Goal: Task Accomplishment & Management: Manage account settings

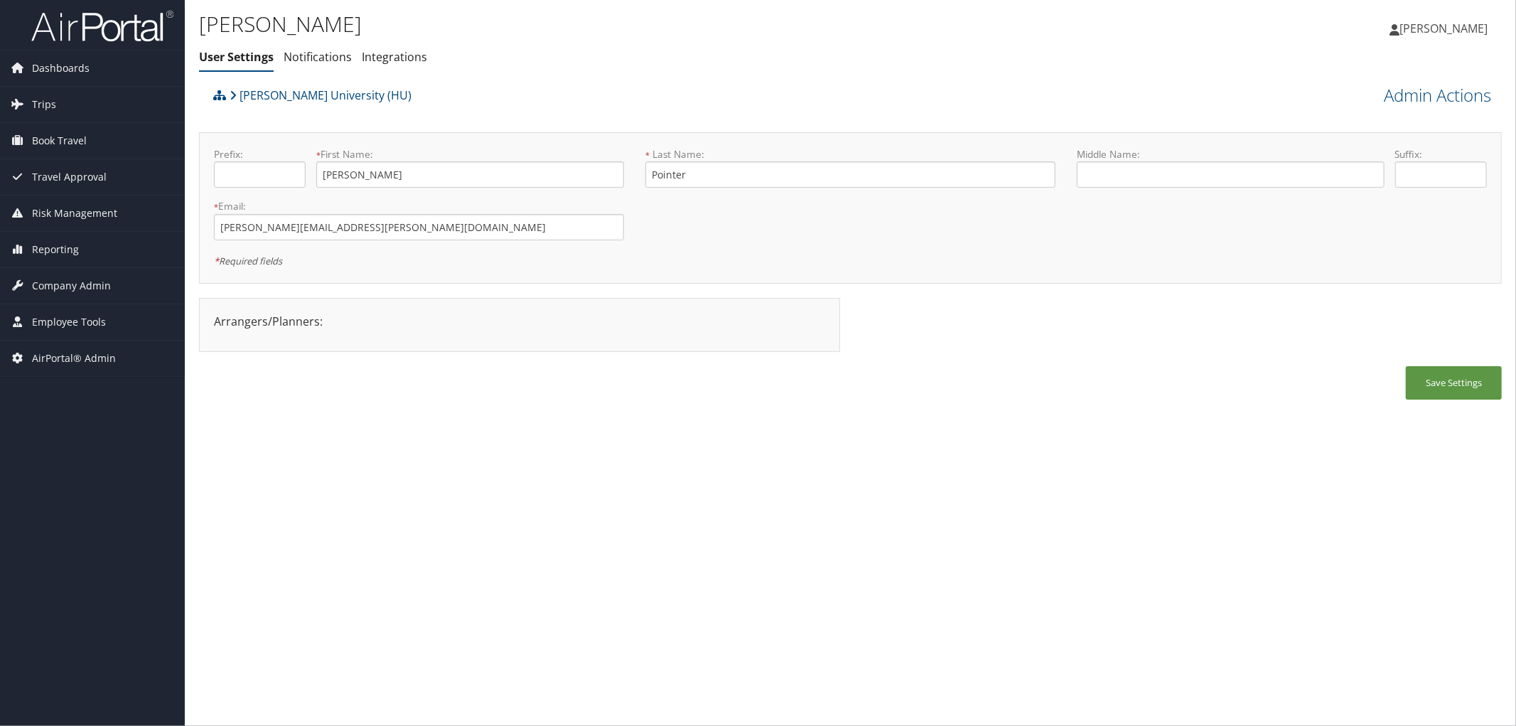
click at [391, 235] on input "mildred.pointer@Howard.edu" at bounding box center [419, 227] width 410 height 26
drag, startPoint x: 392, startPoint y: 235, endPoint x: 187, endPoint y: 224, distance: 205.7
click at [187, 224] on div "Mildred Pointer User Settings Notifications Integrations User Settings Notifica…" at bounding box center [851, 363] width 1332 height 726
click at [1228, 291] on div "Howard University (HU) Admin Actions View Profile Reset User's Password Confirm…" at bounding box center [850, 247] width 1303 height 333
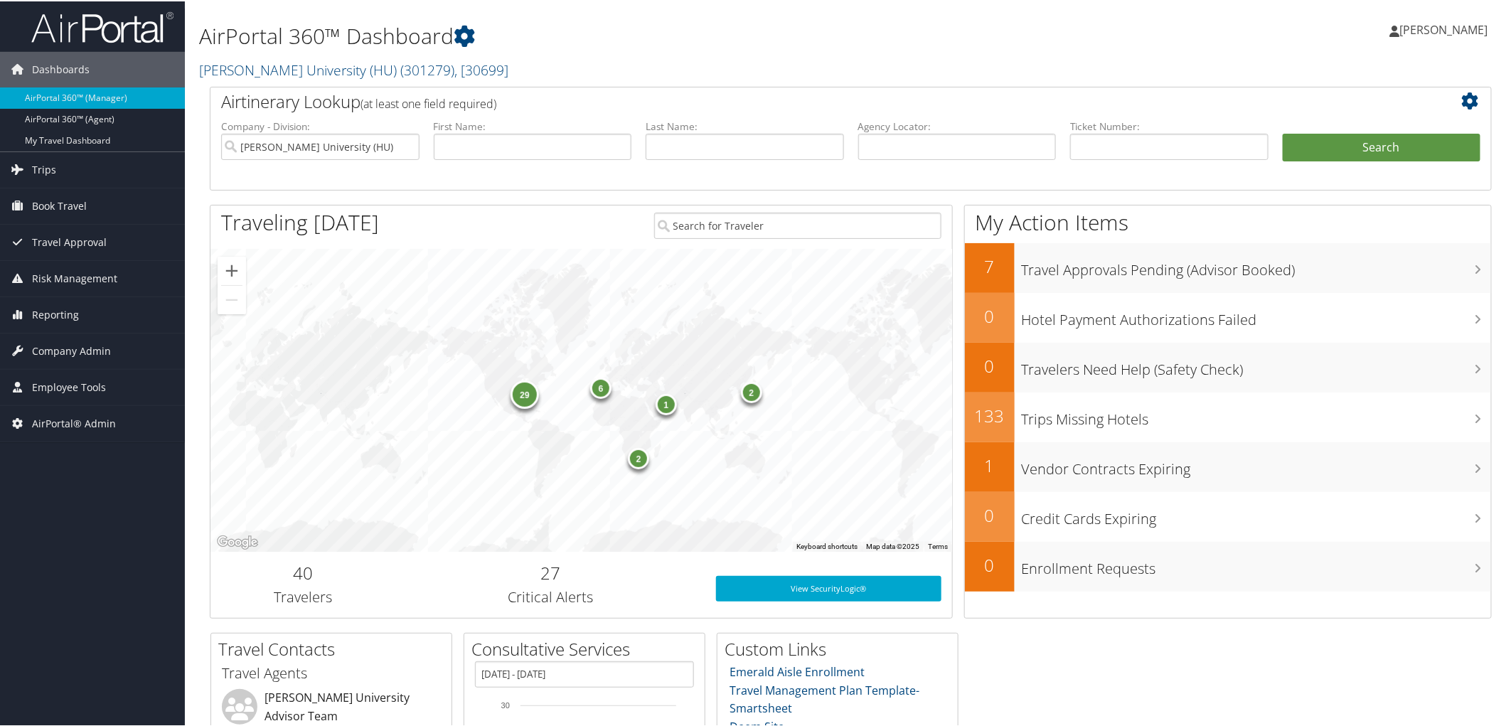
click at [604, 73] on h2 "[PERSON_NAME] University (HU) ( 301279 ) , [ 30699 ]" at bounding box center [633, 67] width 869 height 24
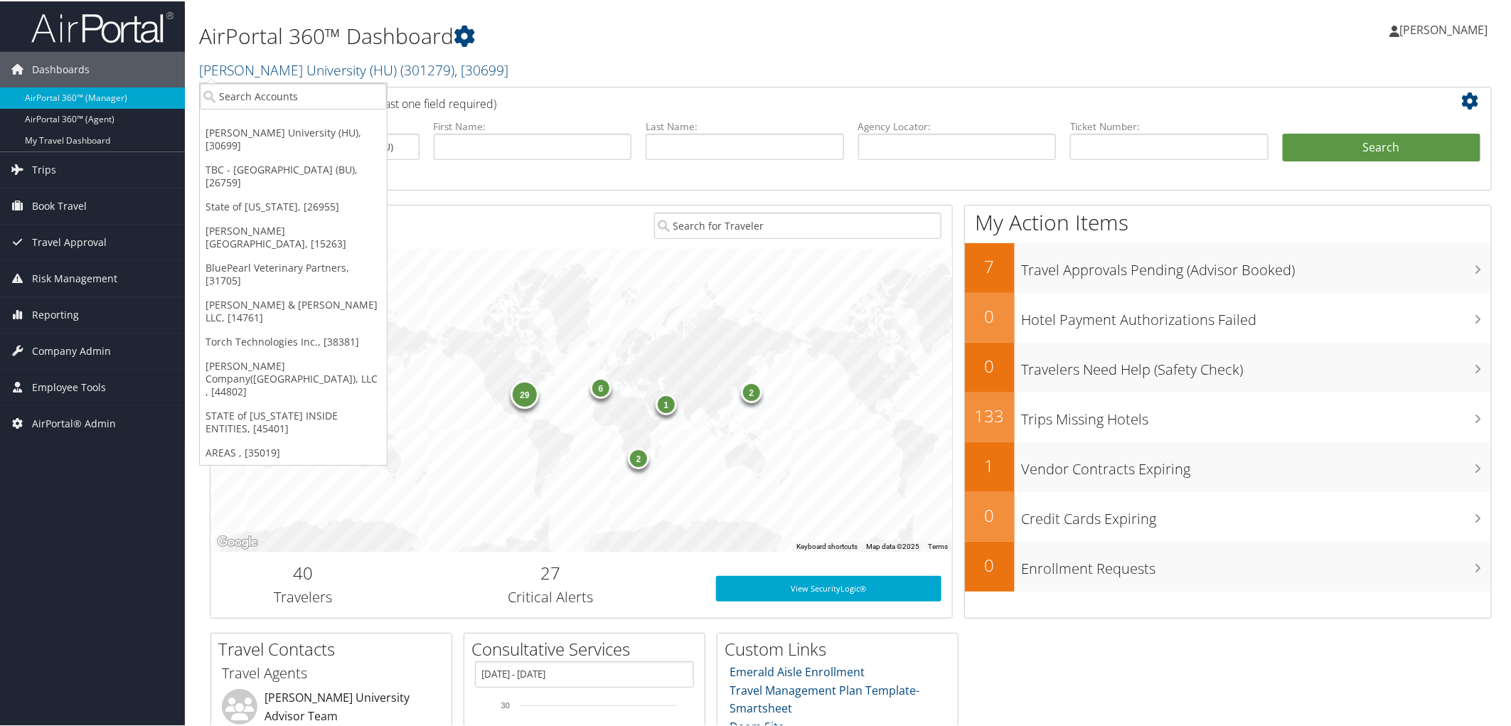
click at [604, 73] on h2 "Howard University (HU) ( 301279 ) , [ 30699 ]" at bounding box center [633, 67] width 869 height 24
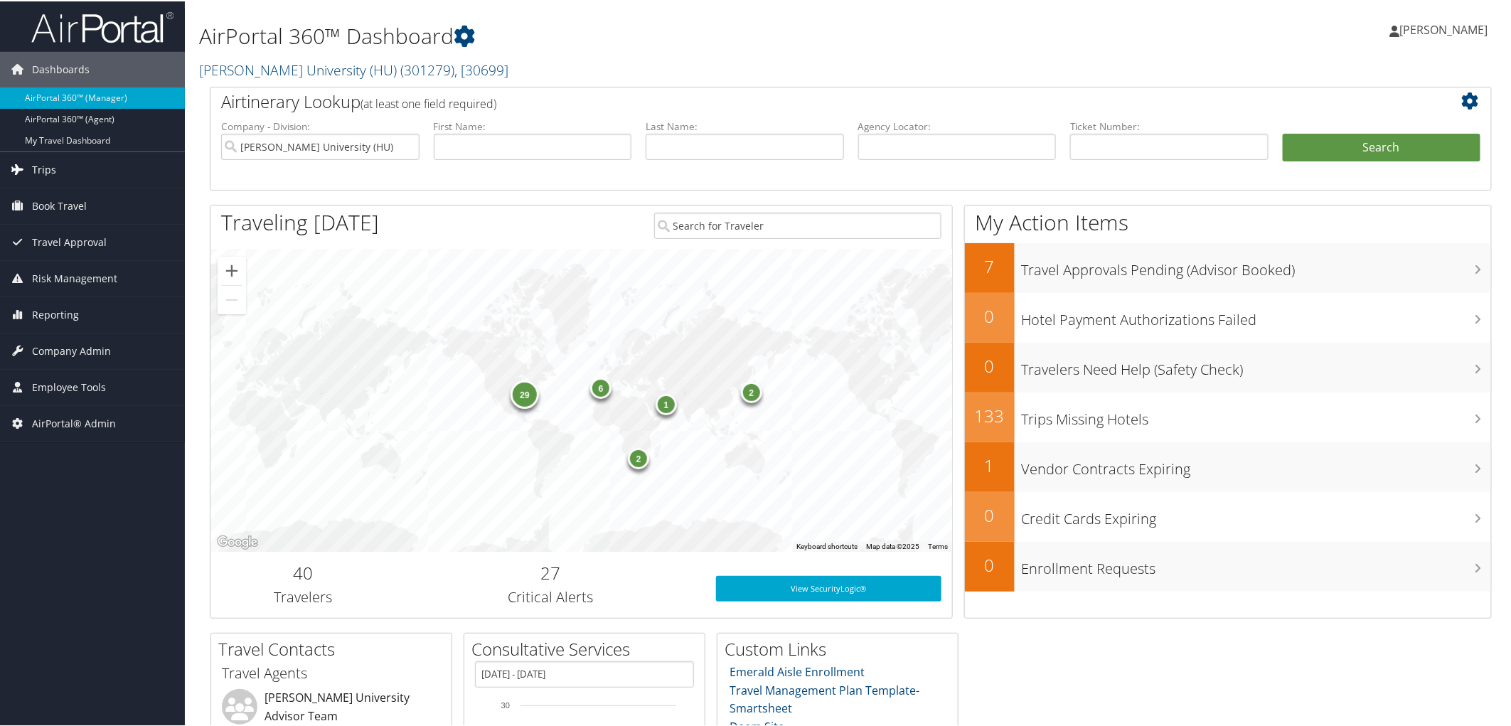
click at [19, 160] on icon at bounding box center [17, 167] width 21 height 21
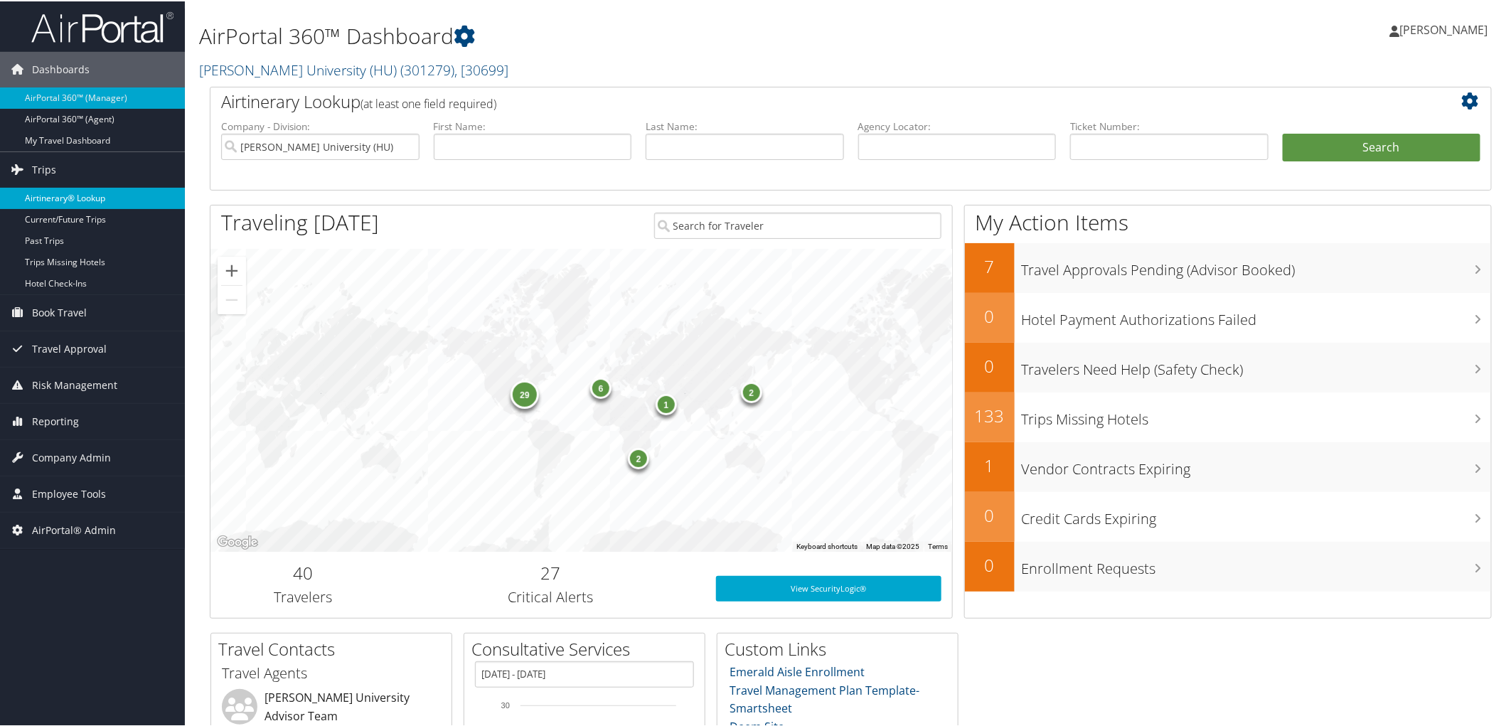
click at [38, 196] on link "Airtinerary® Lookup" at bounding box center [92, 196] width 185 height 21
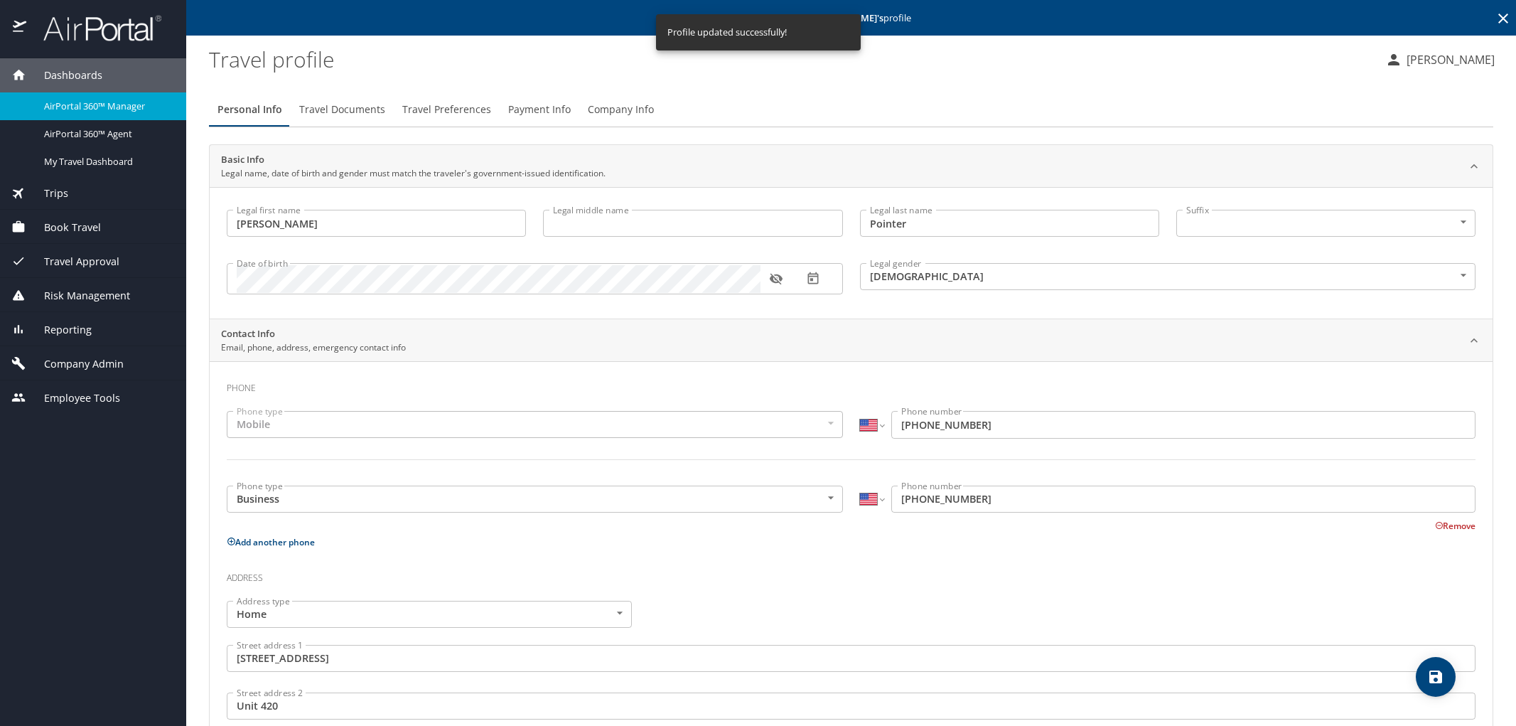
select select "US"
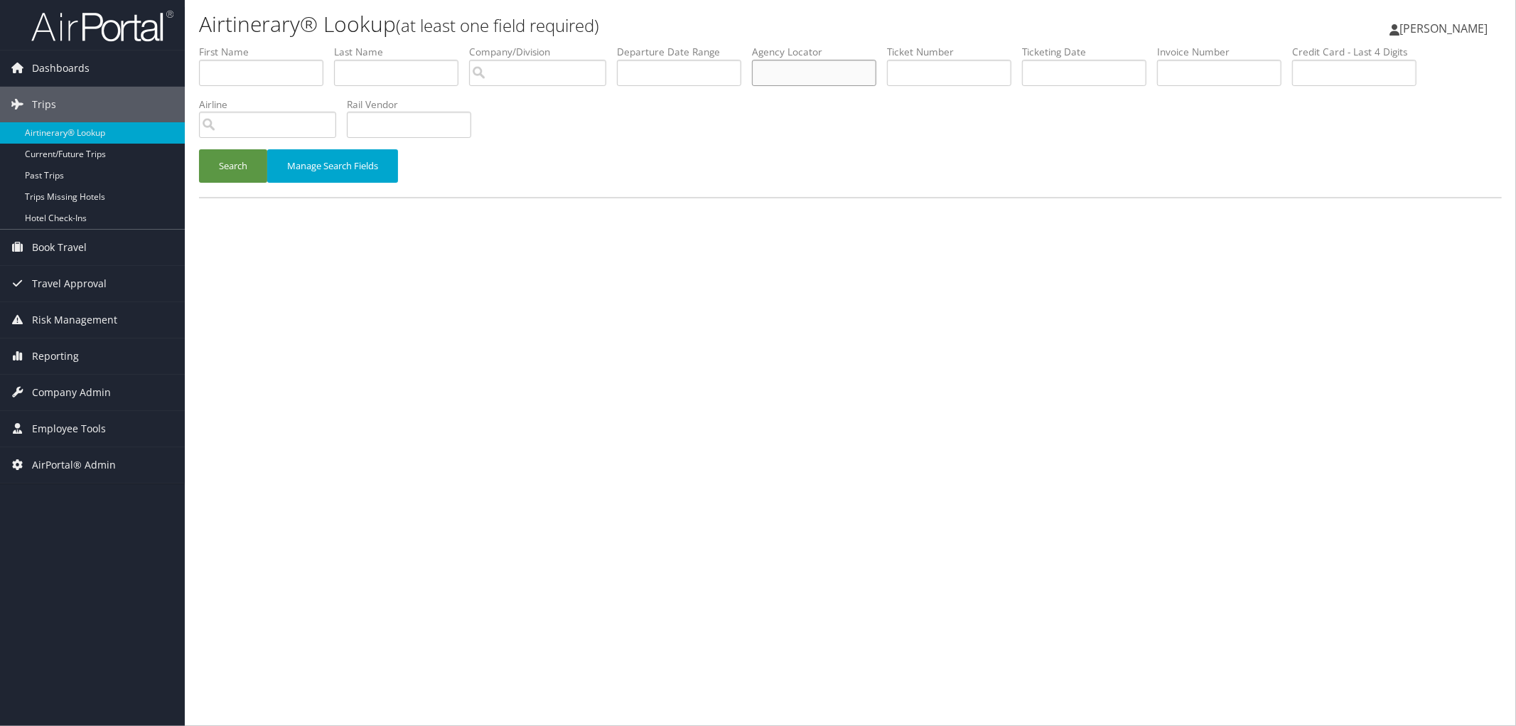
click at [869, 79] on input "text" at bounding box center [814, 73] width 124 height 26
paste input "D98925"
type input "D98925"
click at [228, 167] on button "Search" at bounding box center [233, 165] width 68 height 33
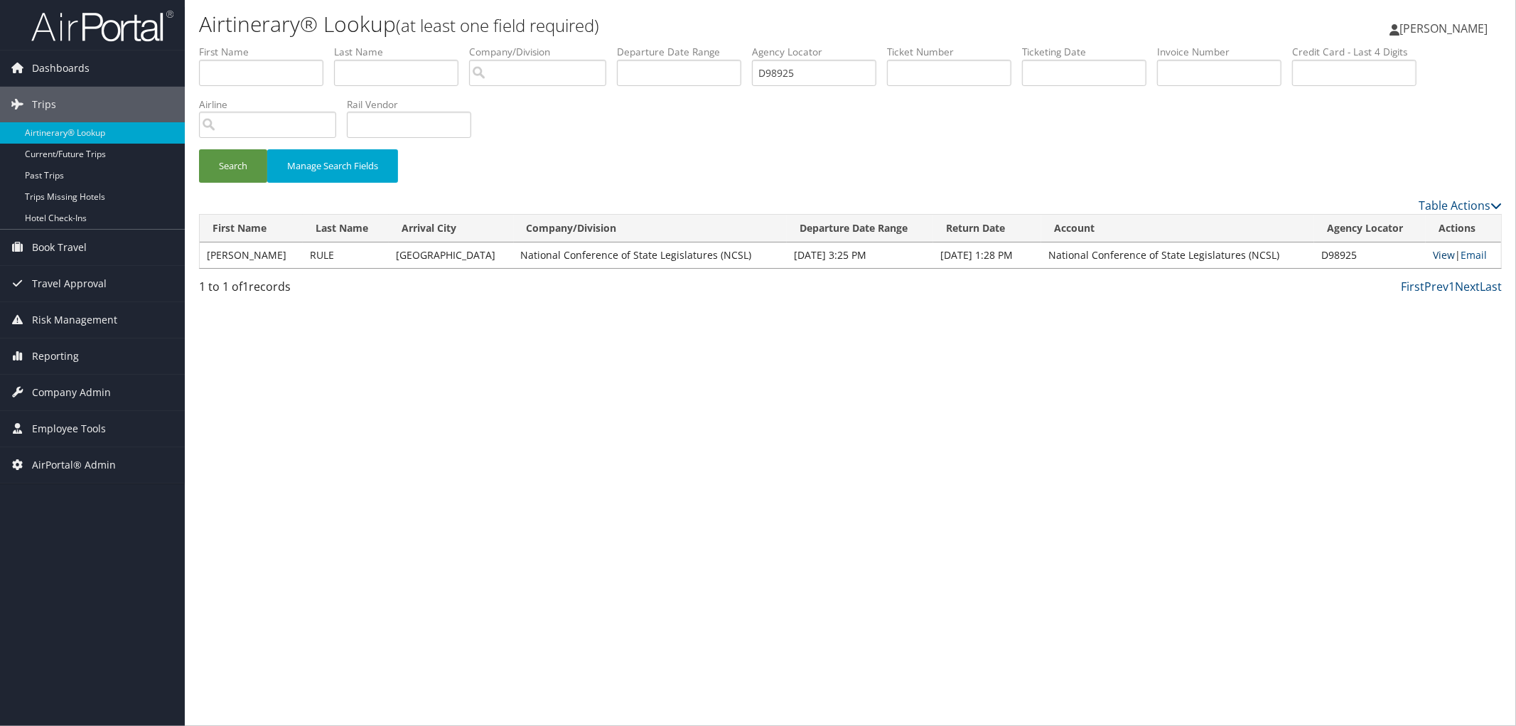
click at [1434, 257] on link "View" at bounding box center [1444, 255] width 22 height 14
click at [669, 149] on div "Search Manage Search Fields" at bounding box center [850, 173] width 1324 height 48
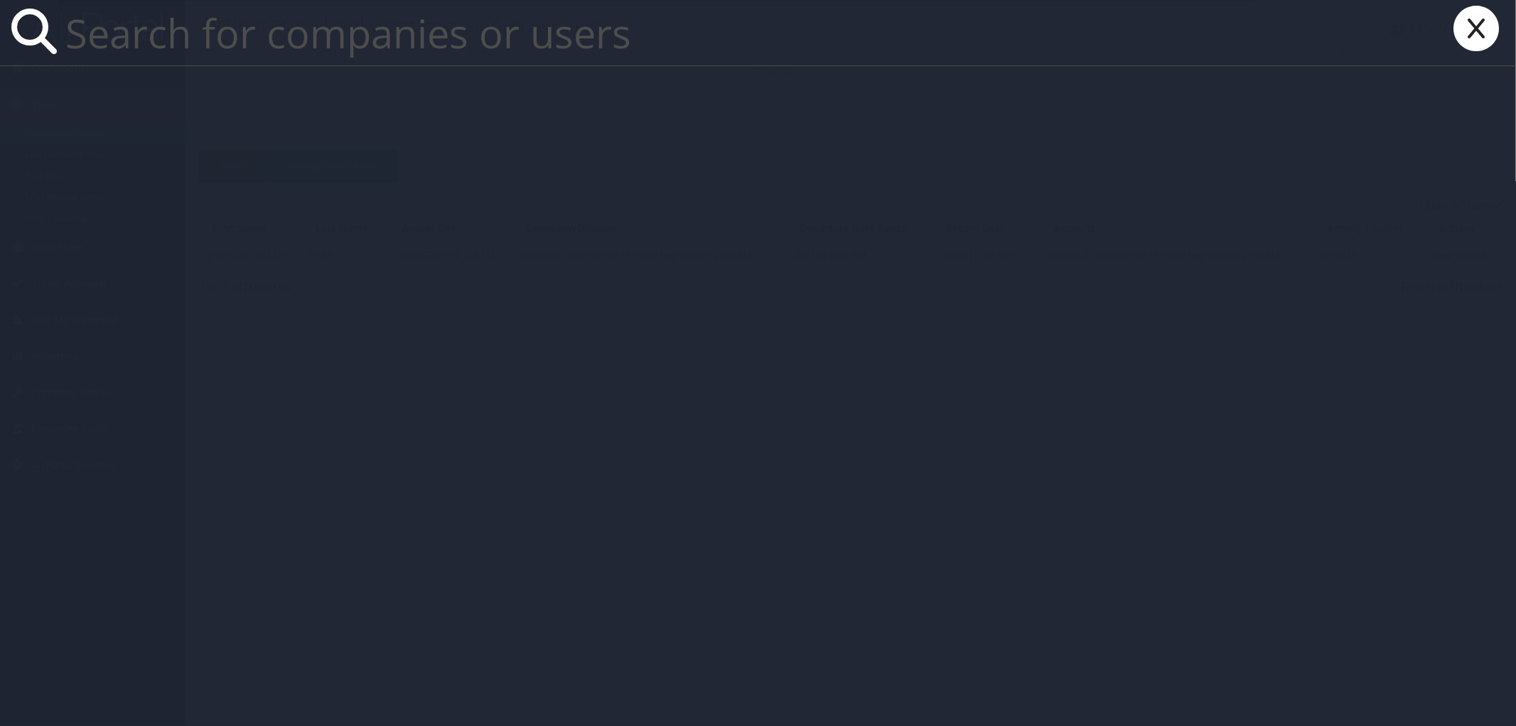
paste input "Isabella Boddicker"
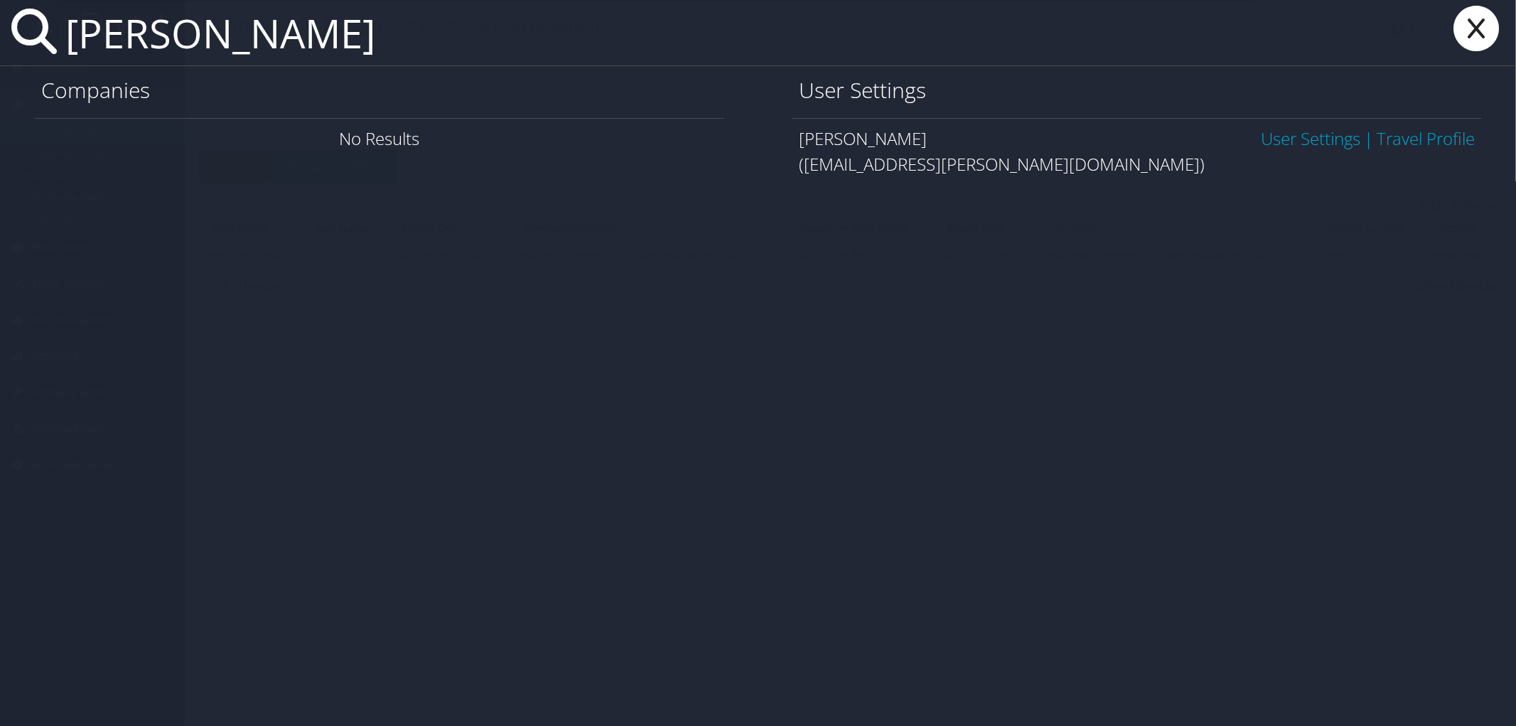
drag, startPoint x: 523, startPoint y: 58, endPoint x: 134, endPoint y: 48, distance: 389.0
click at [134, 48] on input "Isabella Boddicker" at bounding box center [657, 32] width 1195 height 65
paste input "Mary Thomas"
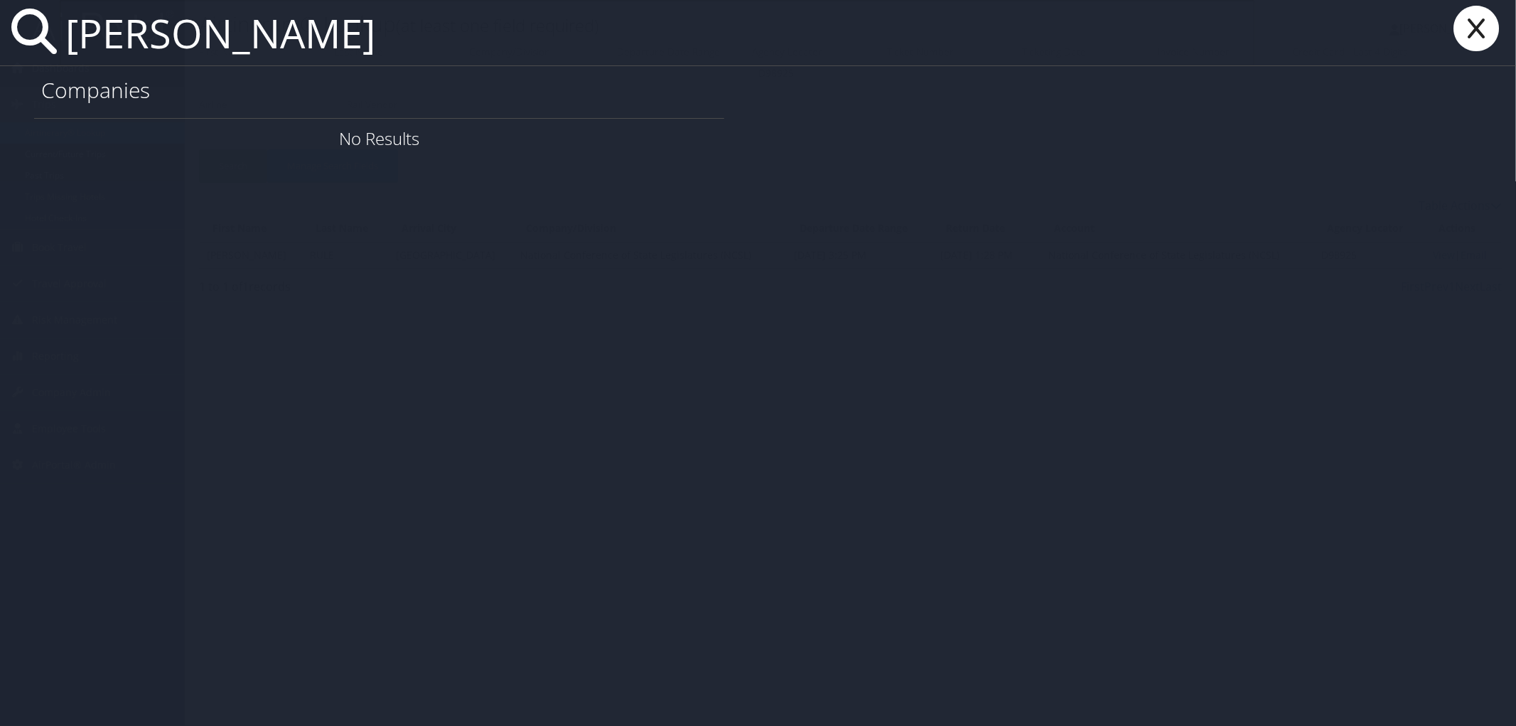
drag, startPoint x: 148, startPoint y: 33, endPoint x: 16, endPoint y: 36, distance: 132.2
click at [16, 36] on div "Mary Thomas" at bounding box center [758, 33] width 1516 height 66
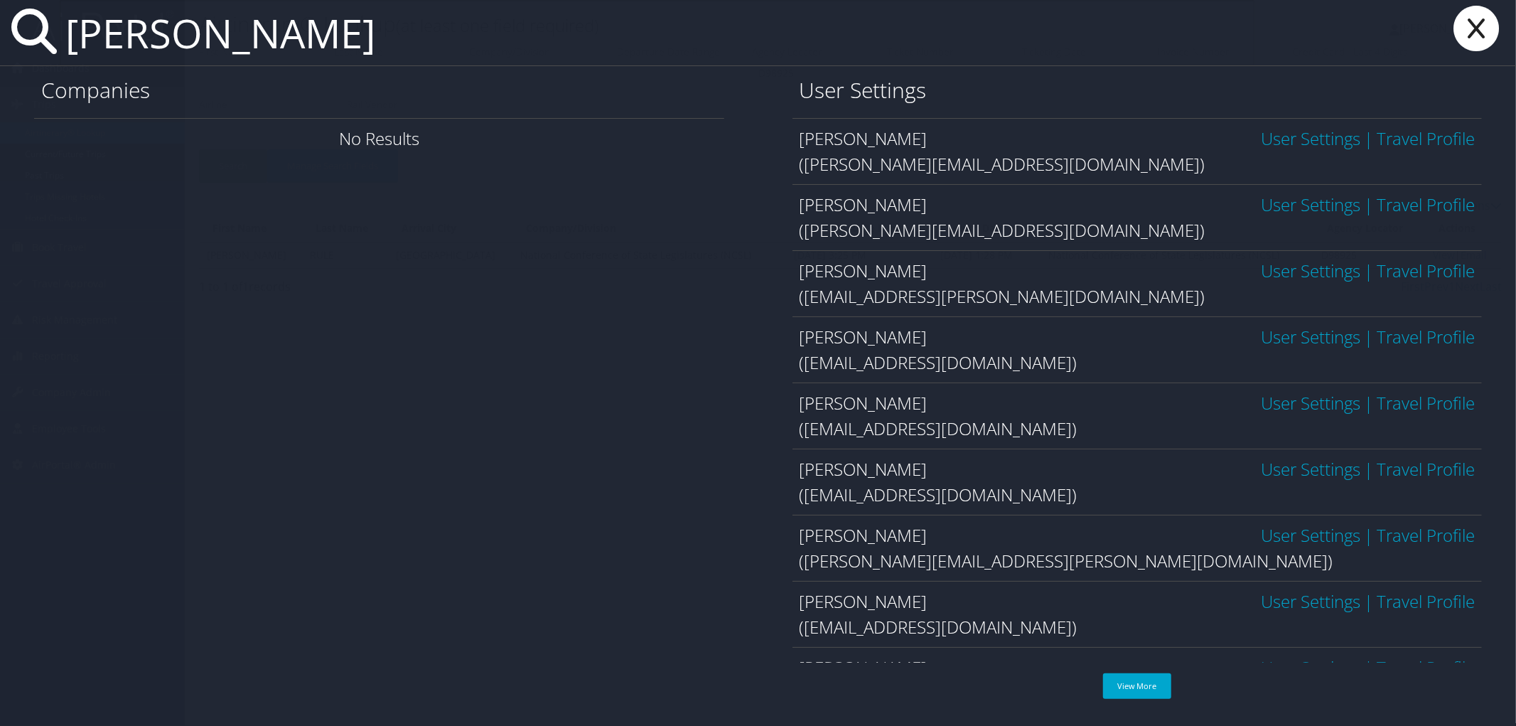
drag, startPoint x: 384, startPoint y: 58, endPoint x: 65, endPoint y: 27, distance: 319.9
click at [65, 27] on input "Mary Thomas" at bounding box center [657, 32] width 1195 height 65
paste input "[EMAIL_ADDRESS][DOMAIN_NAME]"
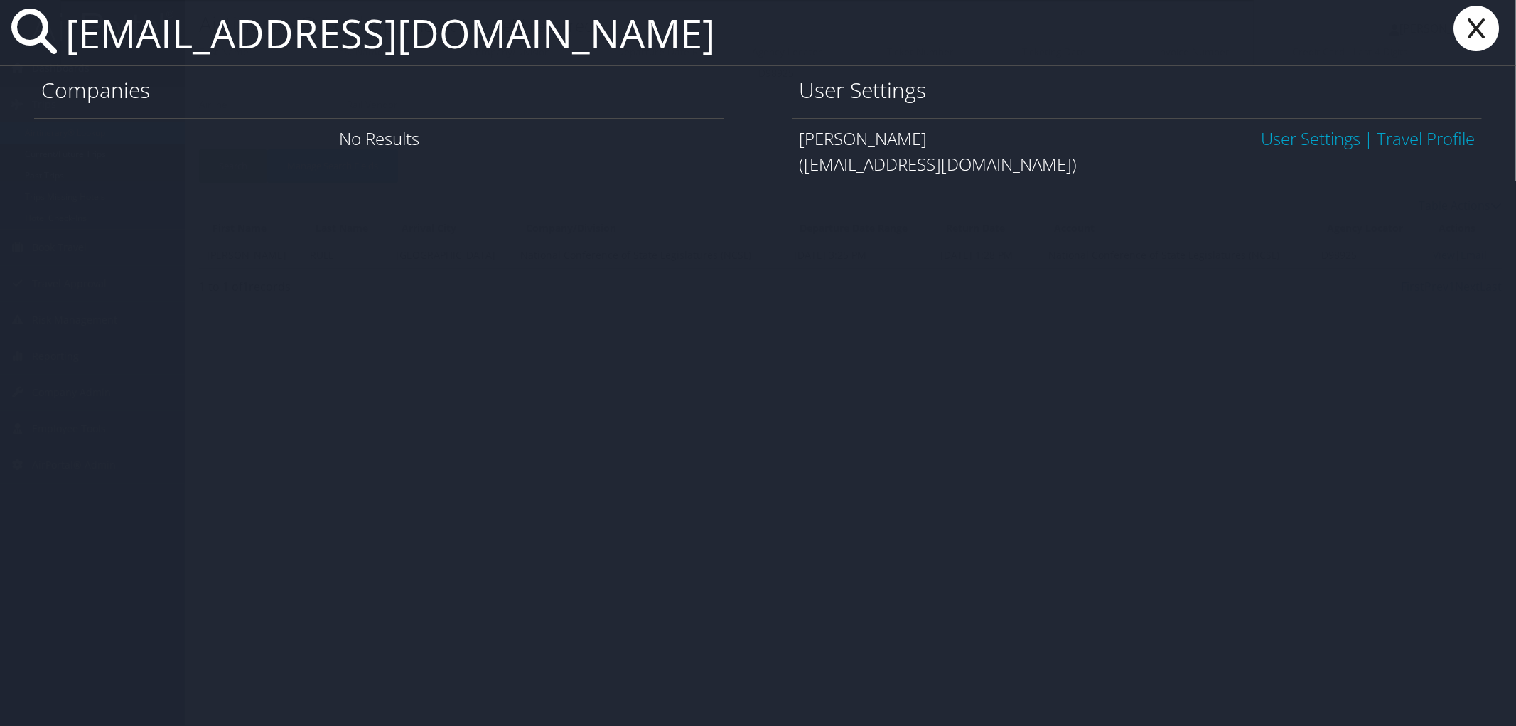
type input "[EMAIL_ADDRESS][DOMAIN_NAME]"
click at [1304, 140] on link "User Settings" at bounding box center [1311, 138] width 100 height 23
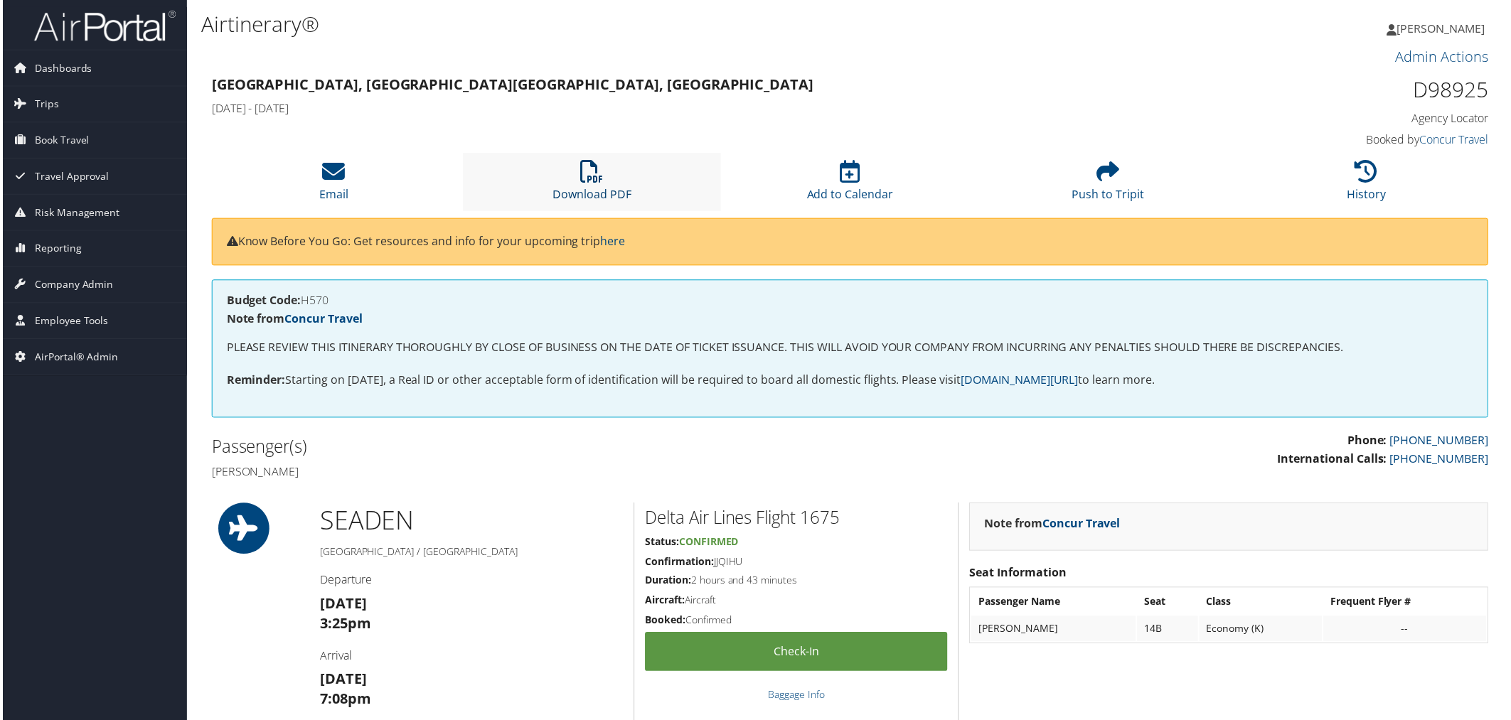
click at [591, 172] on icon at bounding box center [591, 172] width 23 height 23
click at [582, 186] on li "Download PDF" at bounding box center [591, 183] width 259 height 58
drag, startPoint x: 210, startPoint y: 81, endPoint x: 411, endPoint y: 116, distance: 204.2
click at [411, 116] on div "Seattle, WA Denver, CO Thu 04 Sep 2025 - Mon 08 Sep 2025" at bounding box center [687, 98] width 977 height 50
copy div "Seattle, WA Denver, CO Thu 04 Sep 2025 - Mon 08 Sep 2025"
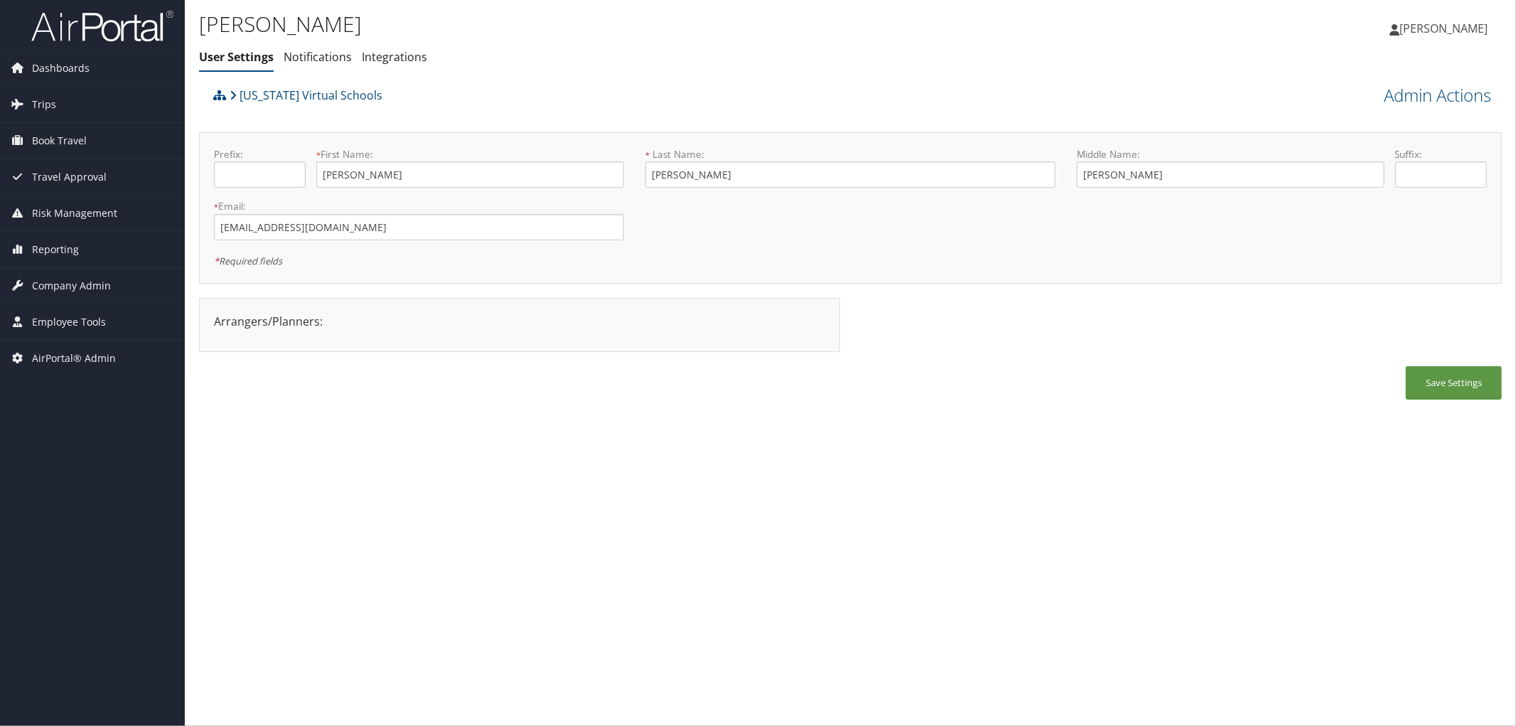
click at [697, 79] on div "[PERSON_NAME] User Settings Notifications Integrations User Settings Notificati…" at bounding box center [633, 44] width 869 height 74
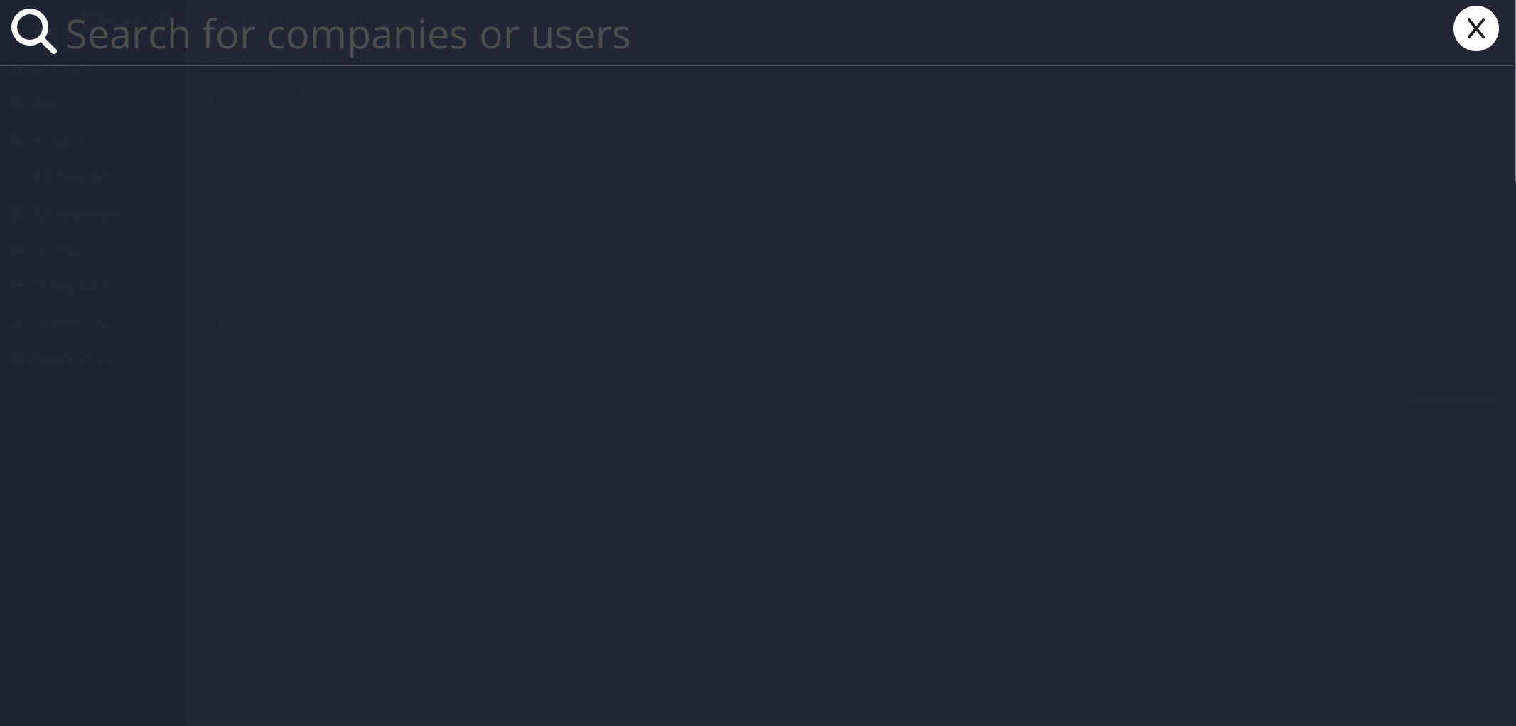
paste input "[PERSON_NAME]"
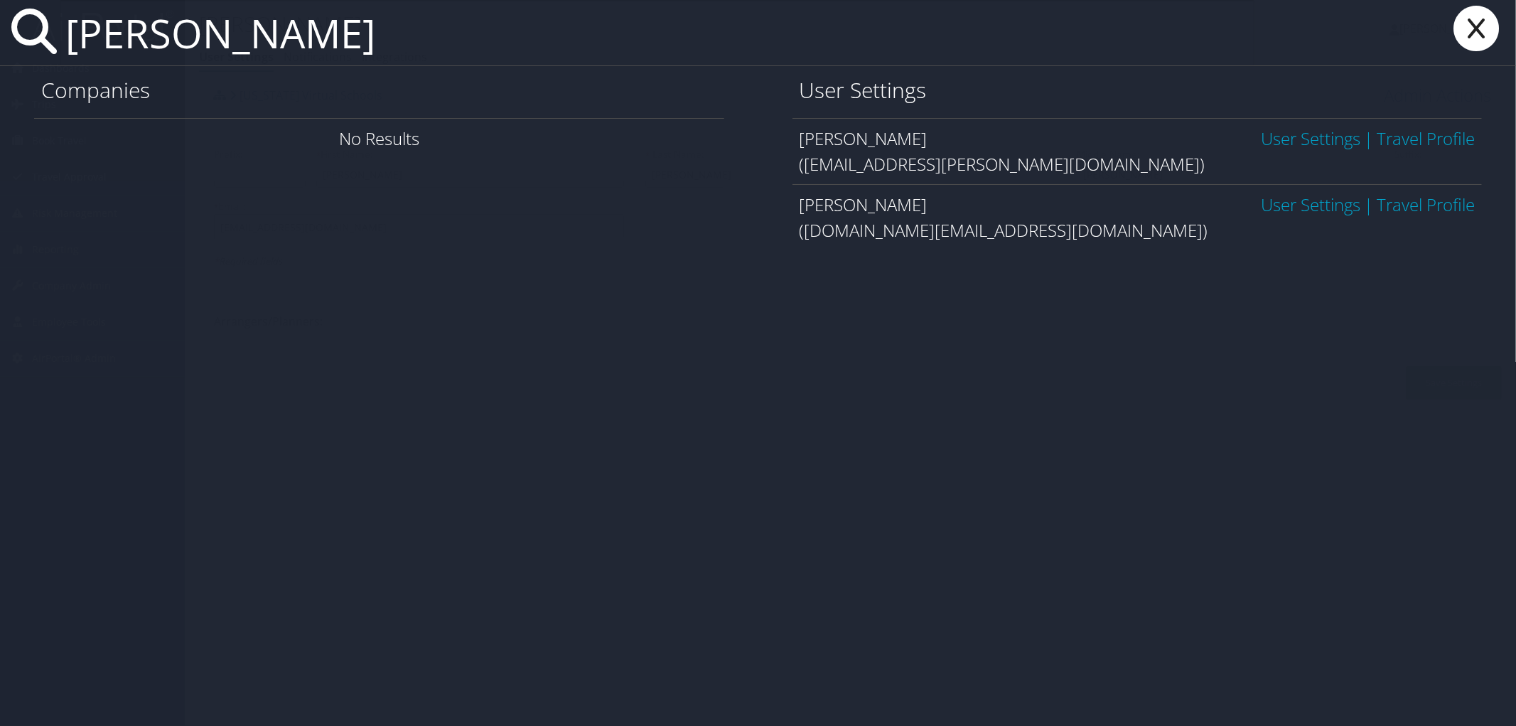
type input "[PERSON_NAME]"
click at [1493, 41] on icon at bounding box center [1476, 28] width 57 height 45
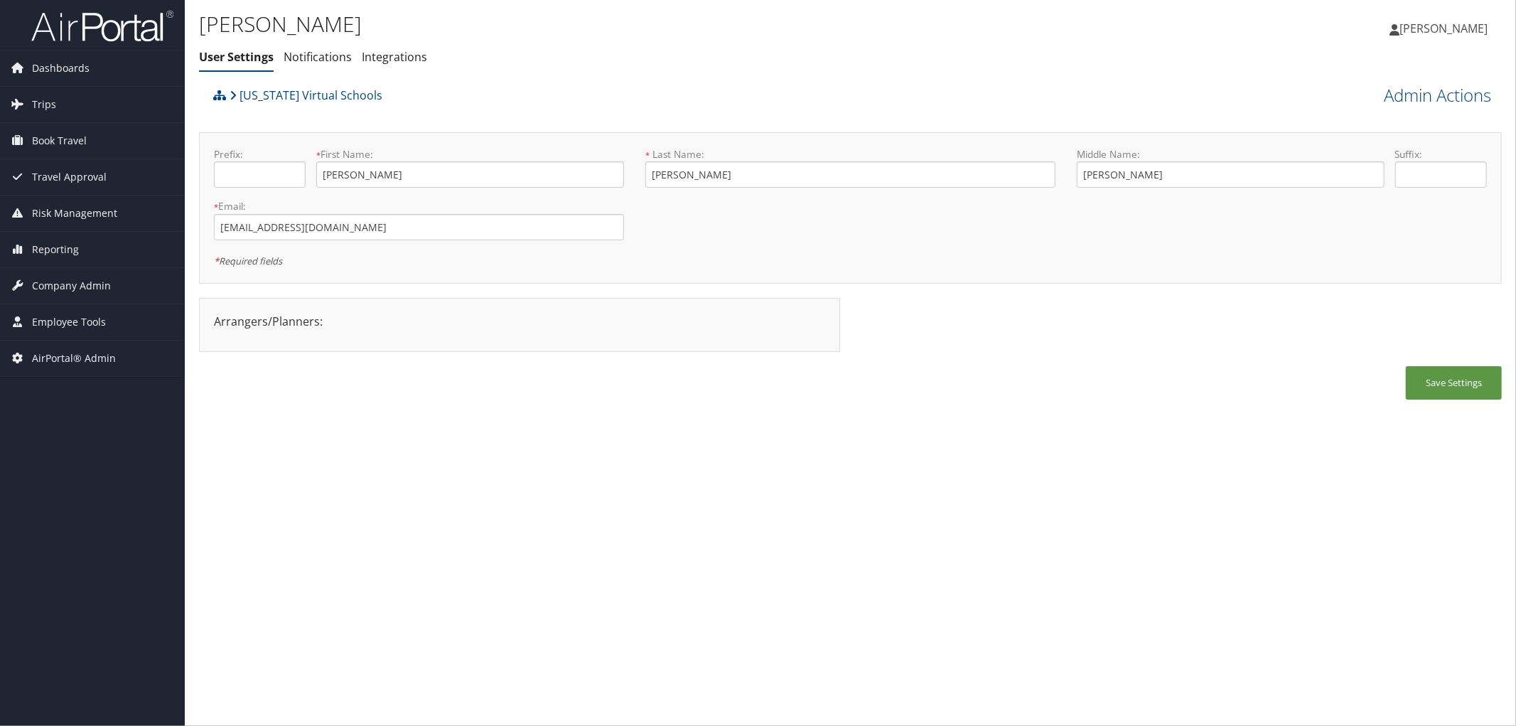
click at [498, 122] on div "[US_STATE] Virtual Schools Admin Actions View Profile Reset User's Password Con…" at bounding box center [850, 247] width 1303 height 333
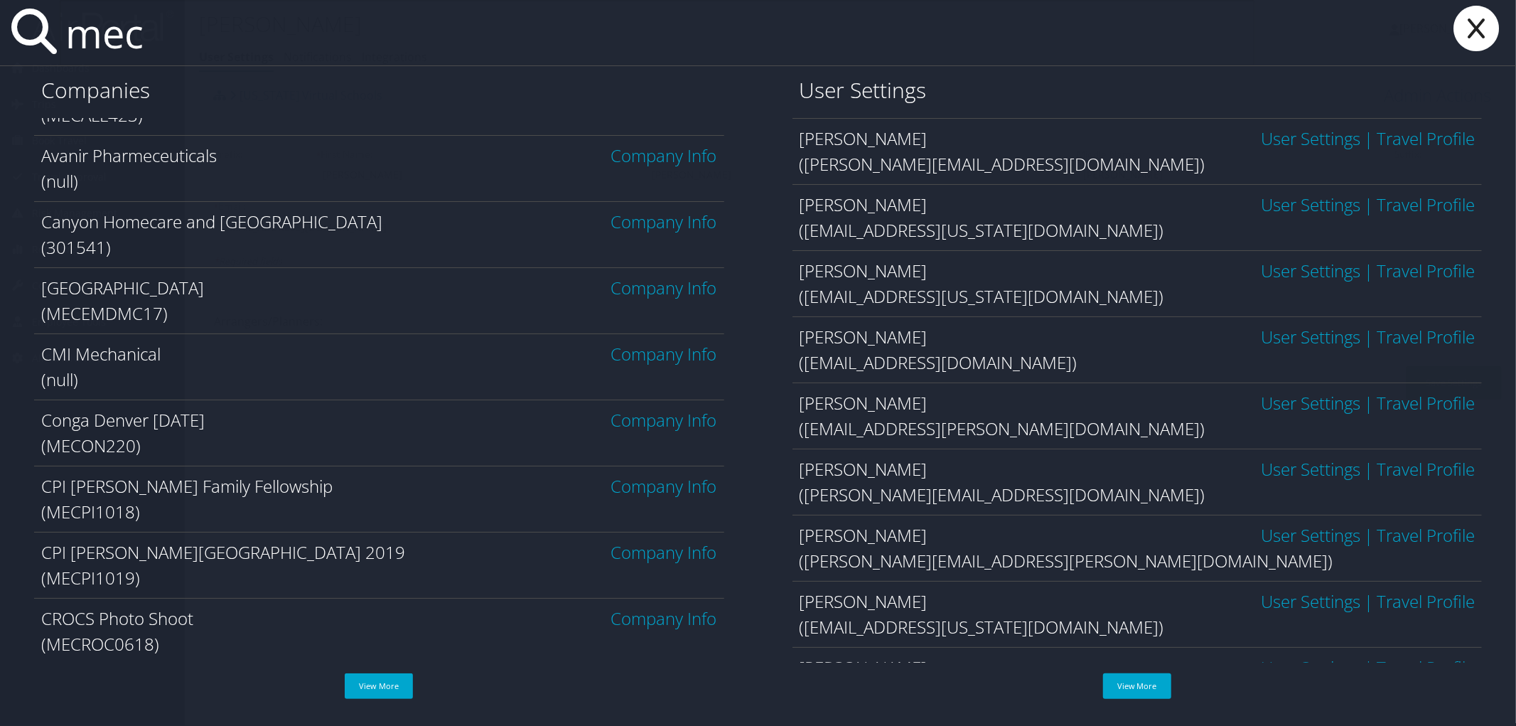
scroll to position [117, 0]
click at [164, 41] on input "mec" at bounding box center [657, 32] width 1195 height 65
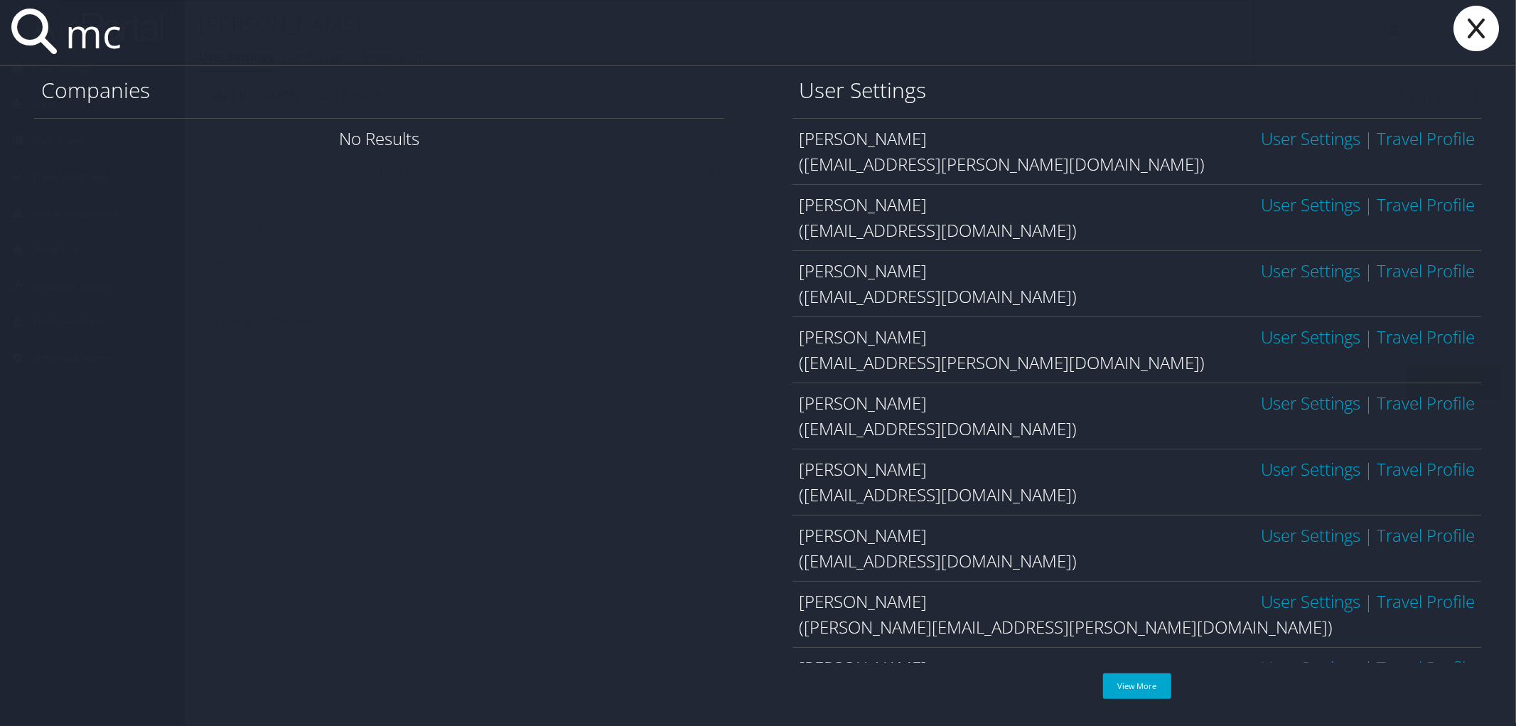
type input "m"
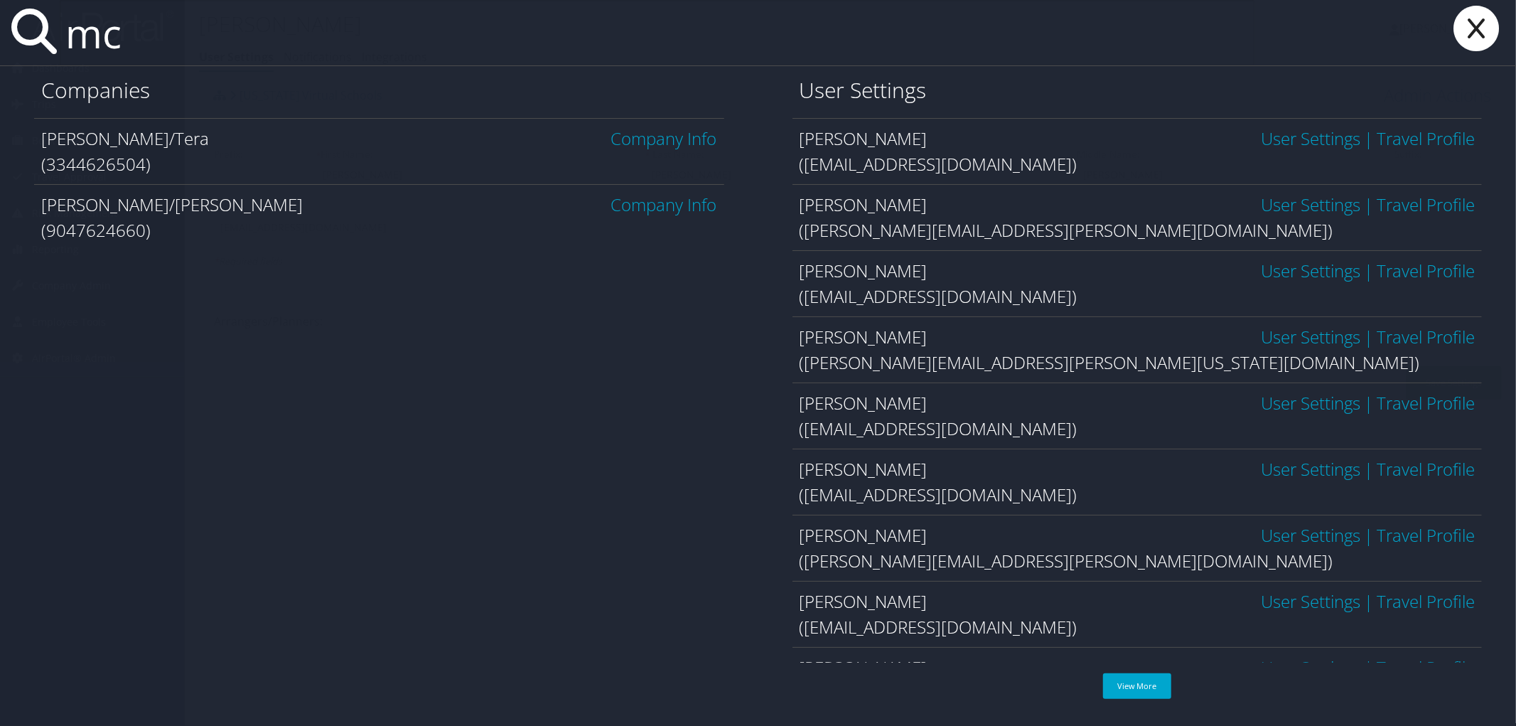
type input "m"
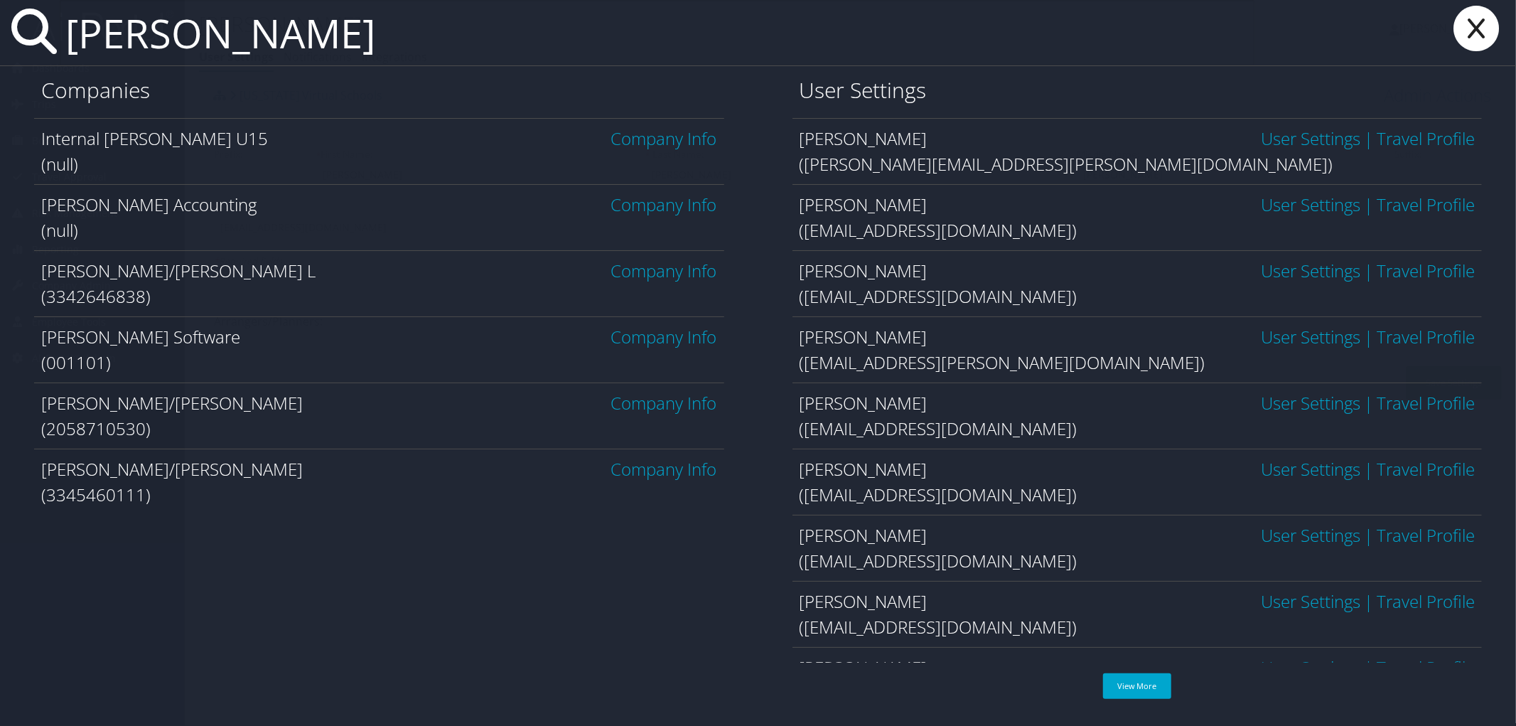
type input "[PERSON_NAME]"
click at [686, 331] on link "Company Info" at bounding box center [664, 336] width 106 height 23
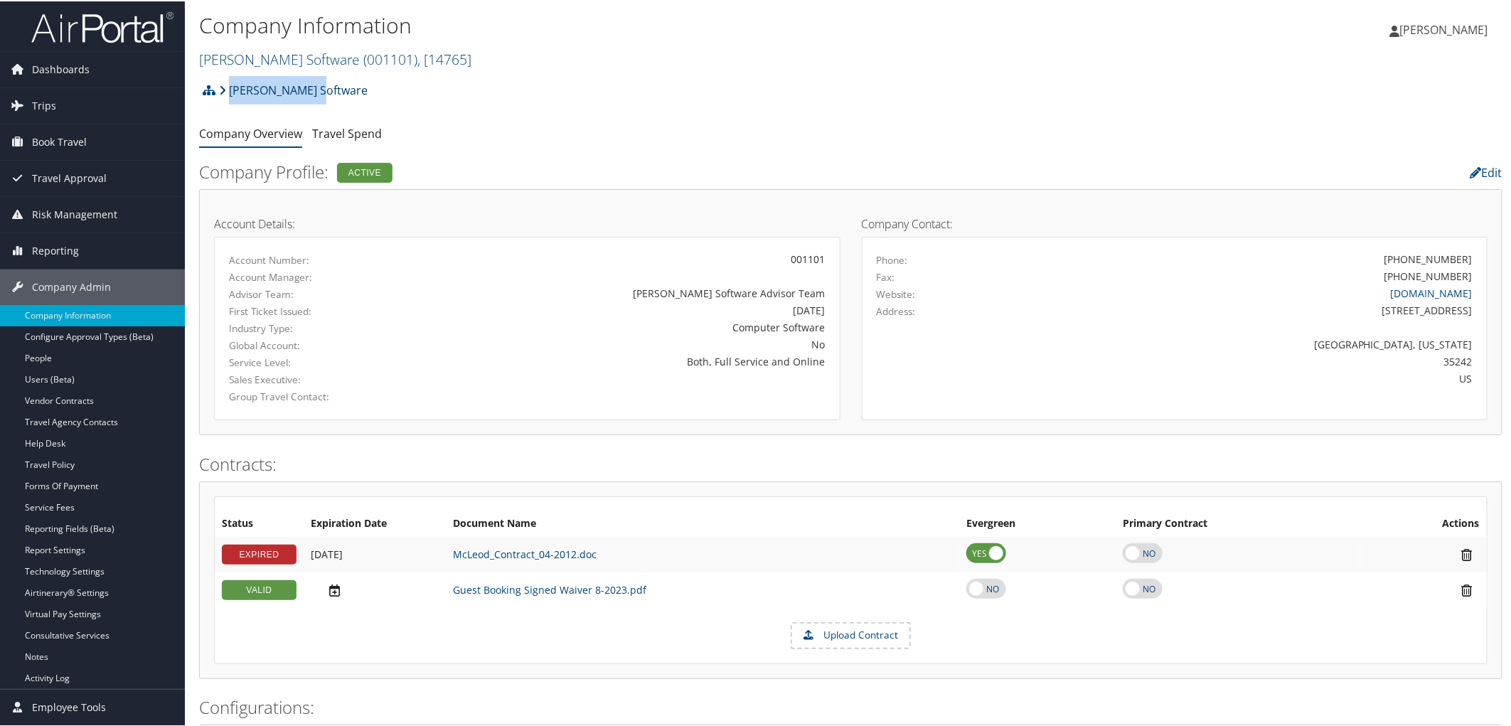
drag, startPoint x: 321, startPoint y: 95, endPoint x: 232, endPoint y: 94, distance: 88.9
click at [232, 94] on div "McLeod Software Account Structure McLeod Software (001101) ACTIVE Create Child …" at bounding box center [850, 94] width 1303 height 38
copy link "McLeod Software"
click at [417, 65] on span ", [ 14765 ]" at bounding box center [444, 57] width 54 height 19
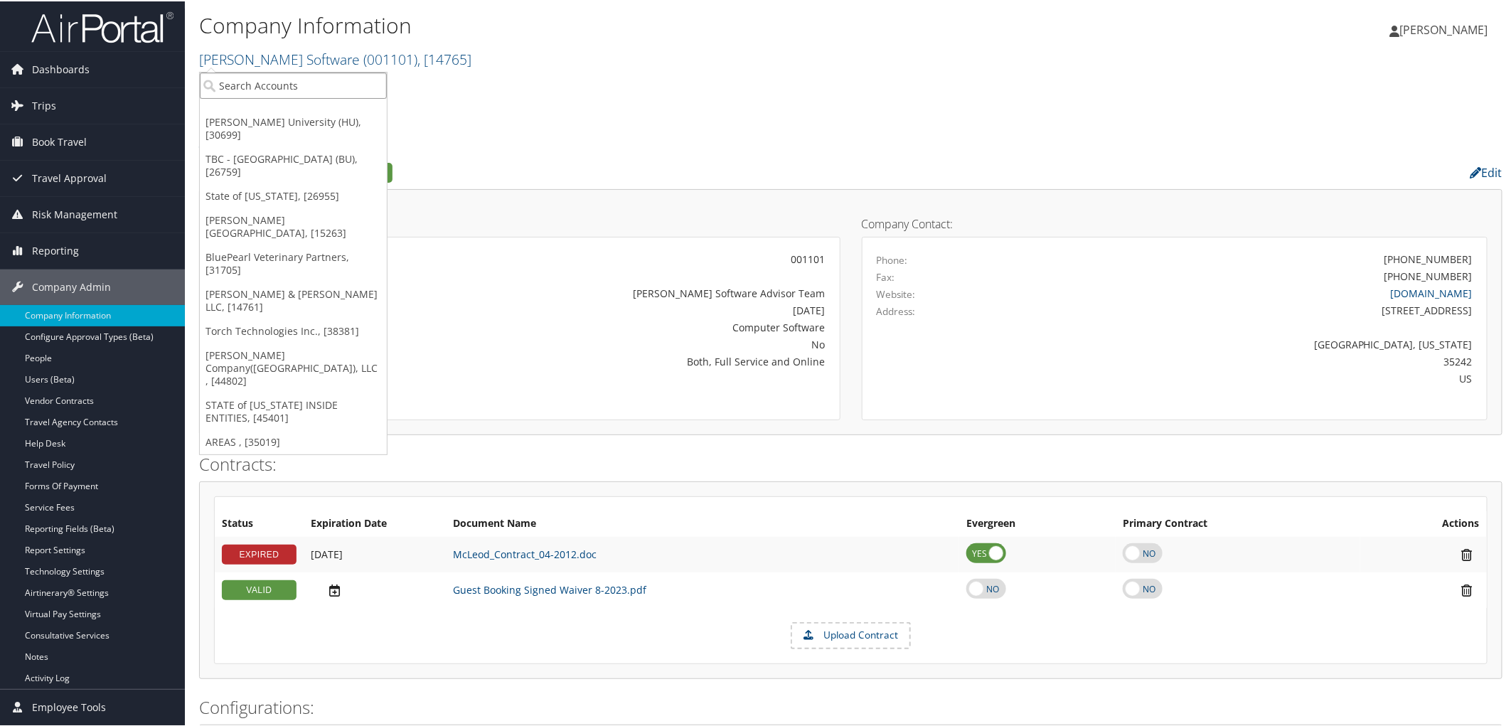
click at [371, 84] on input "search" at bounding box center [293, 84] width 187 height 26
click at [284, 146] on link "TBC - Boston University (BU), [26759]" at bounding box center [293, 164] width 187 height 37
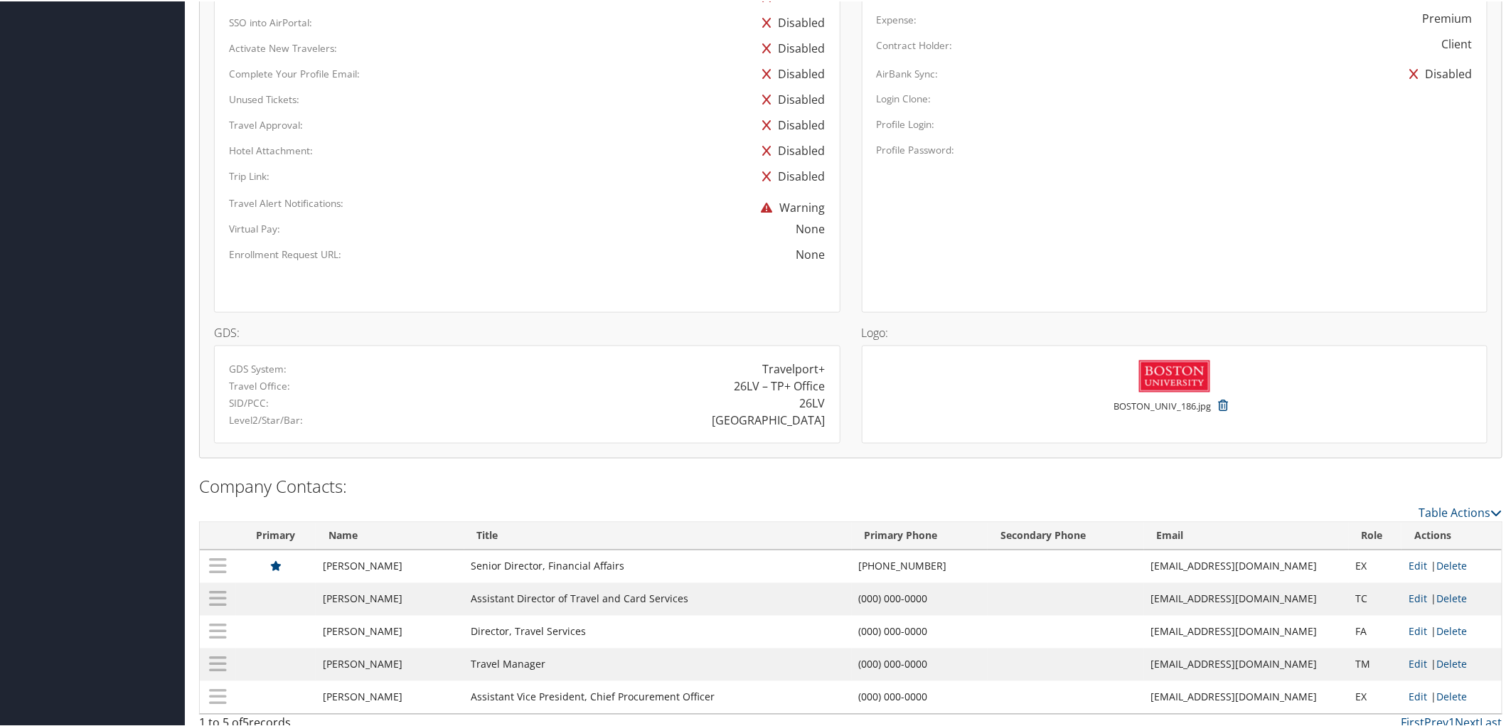
scroll to position [916, 0]
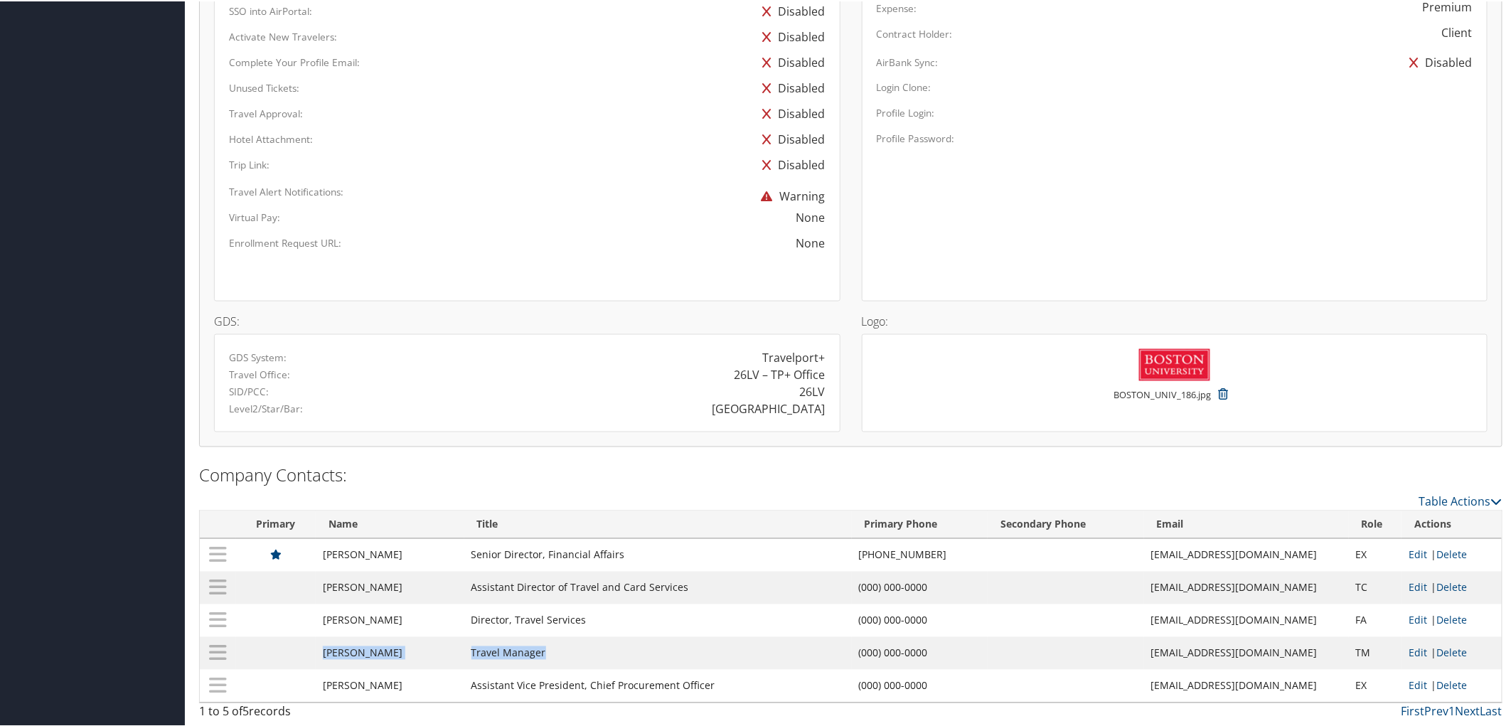
drag, startPoint x: 330, startPoint y: 650, endPoint x: 572, endPoint y: 653, distance: 242.4
click at [572, 653] on tr "NICHOLAS EL-DAHR Travel Manager (000) 000-0000 neldahr@bu.edu TM Edit | Delete" at bounding box center [851, 652] width 1302 height 33
click at [456, 654] on td "NICHOLAS EL-DAHR" at bounding box center [390, 652] width 148 height 33
drag, startPoint x: 1197, startPoint y: 653, endPoint x: 1282, endPoint y: 663, distance: 85.2
click at [1282, 663] on td "neldahr@bu.edu" at bounding box center [1246, 652] width 205 height 33
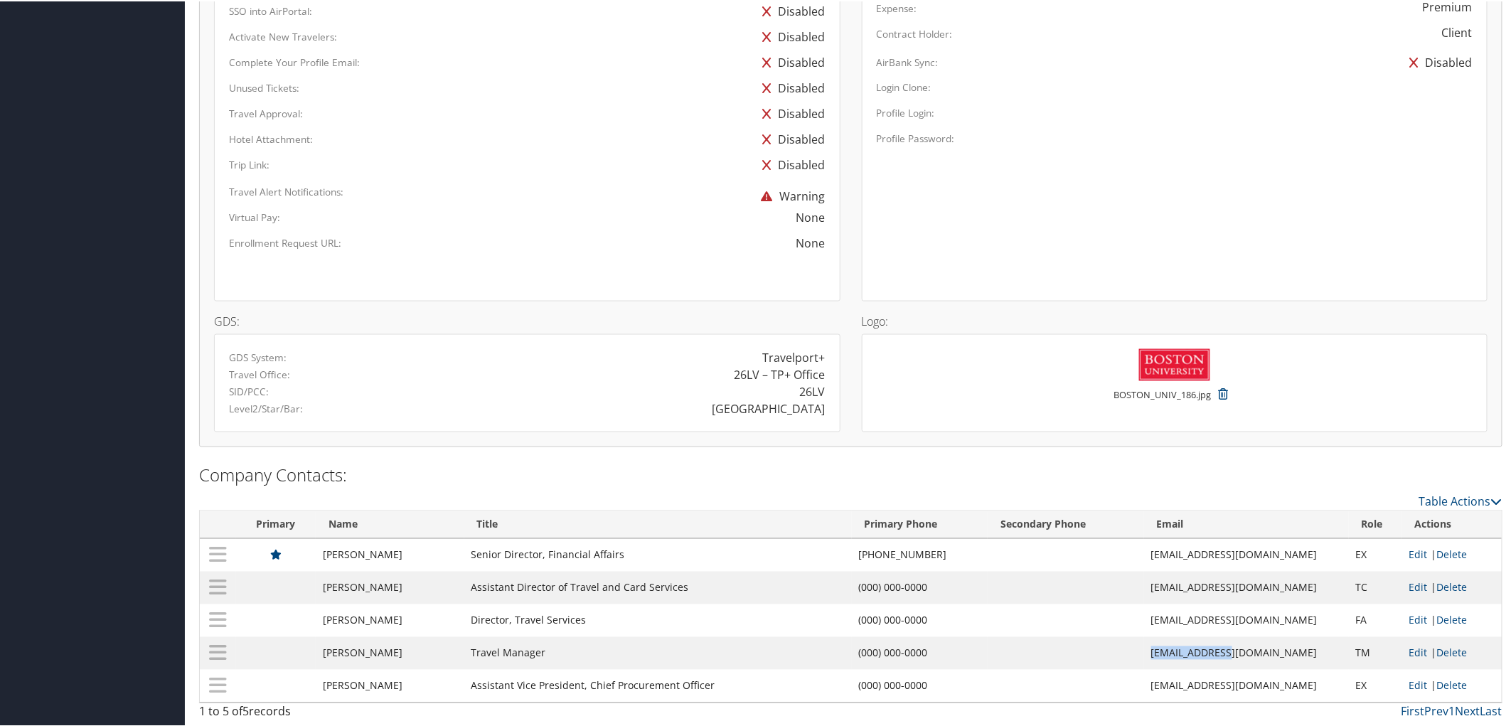
copy td "neldahr@bu.edu"
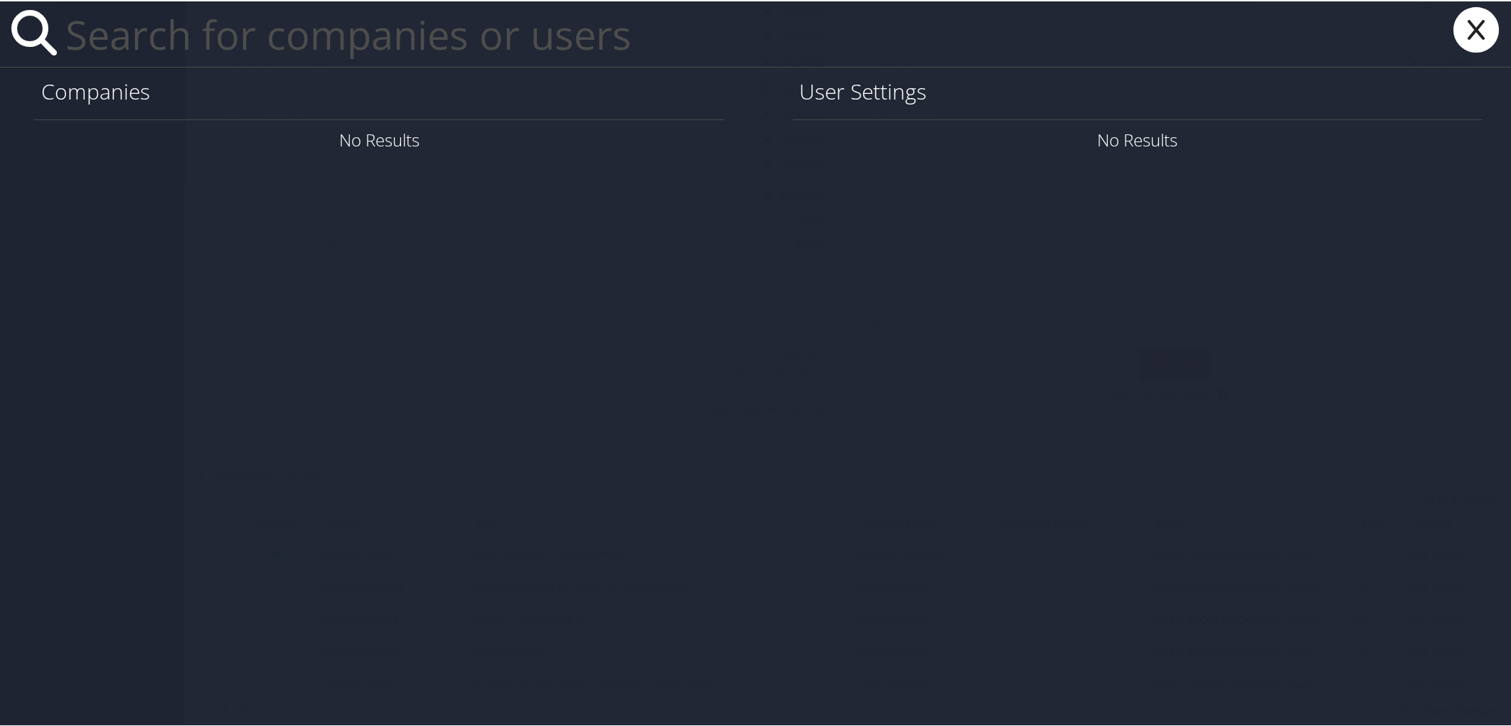
paste input "seth.lawhon@nucor.com"
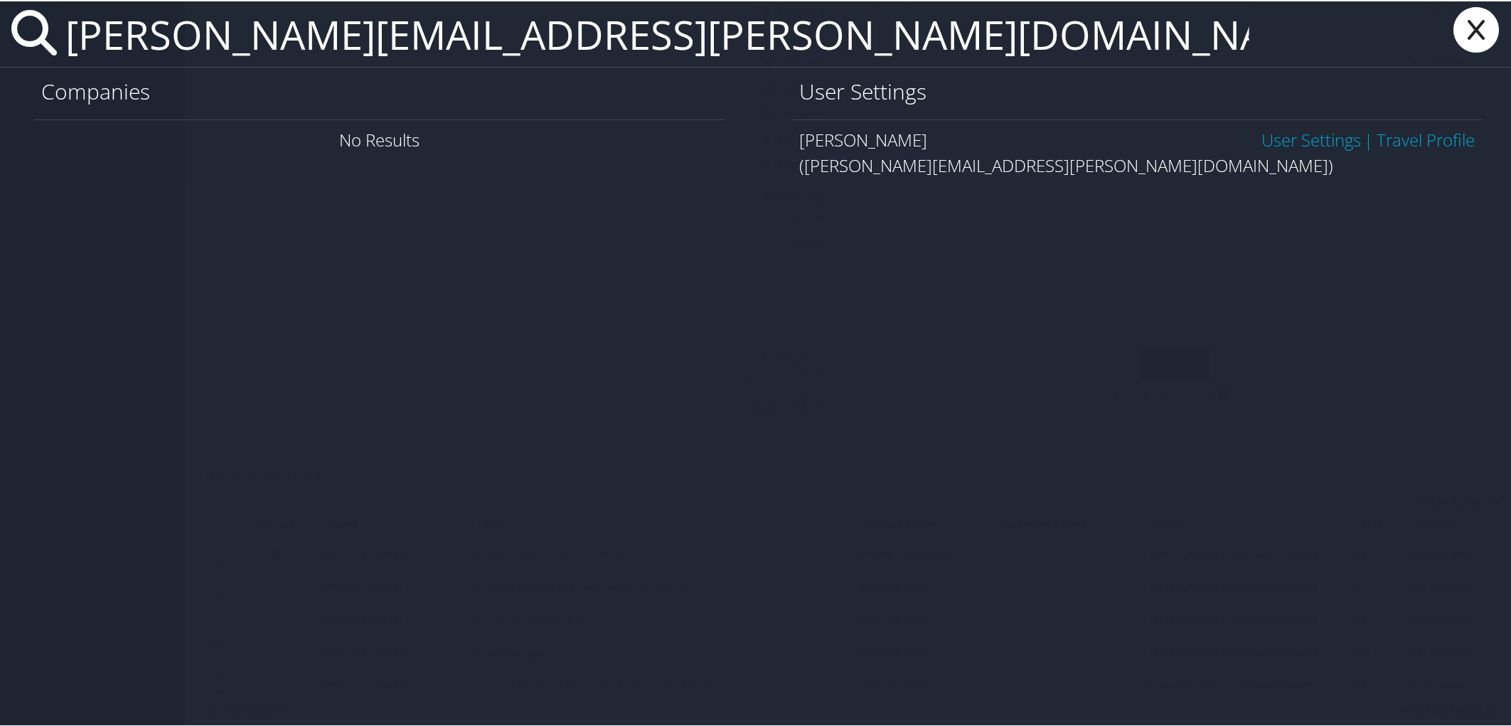
type input "seth.lawhon@nucor.com"
click at [1284, 131] on link "User Settings" at bounding box center [1311, 138] width 100 height 23
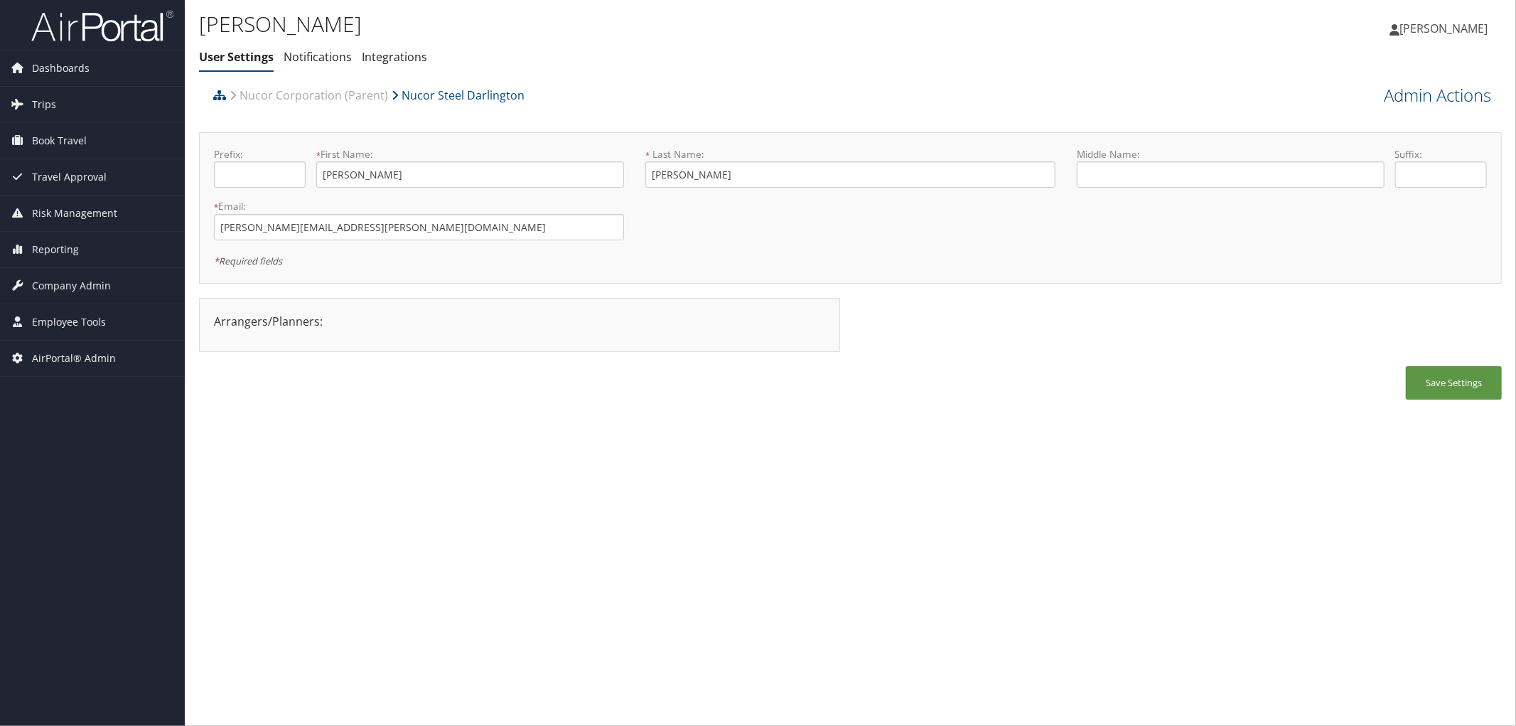
click at [1405, 100] on link "Admin Actions" at bounding box center [1437, 95] width 107 height 24
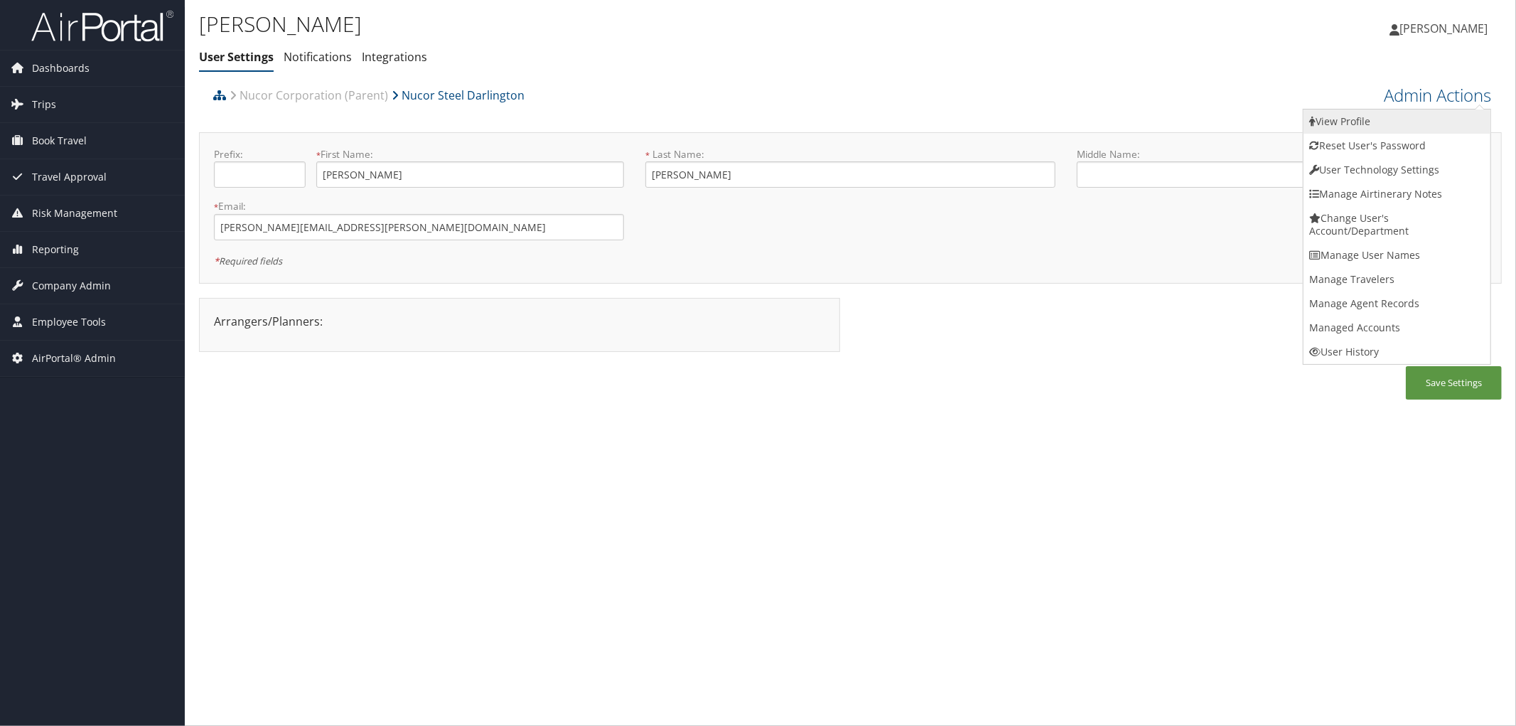
click at [1345, 122] on link "View Profile" at bounding box center [1397, 121] width 187 height 24
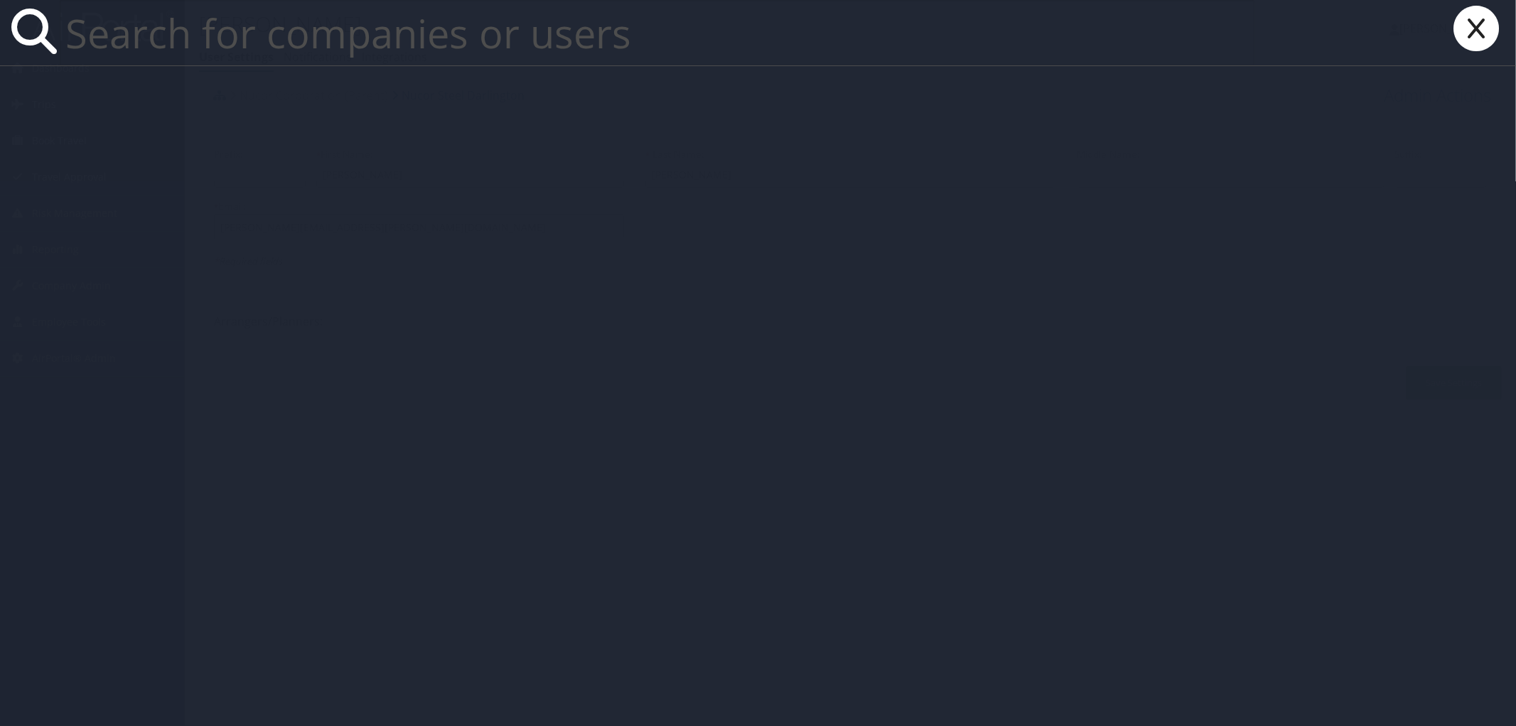
paste input "slawhon@nbssc.com"
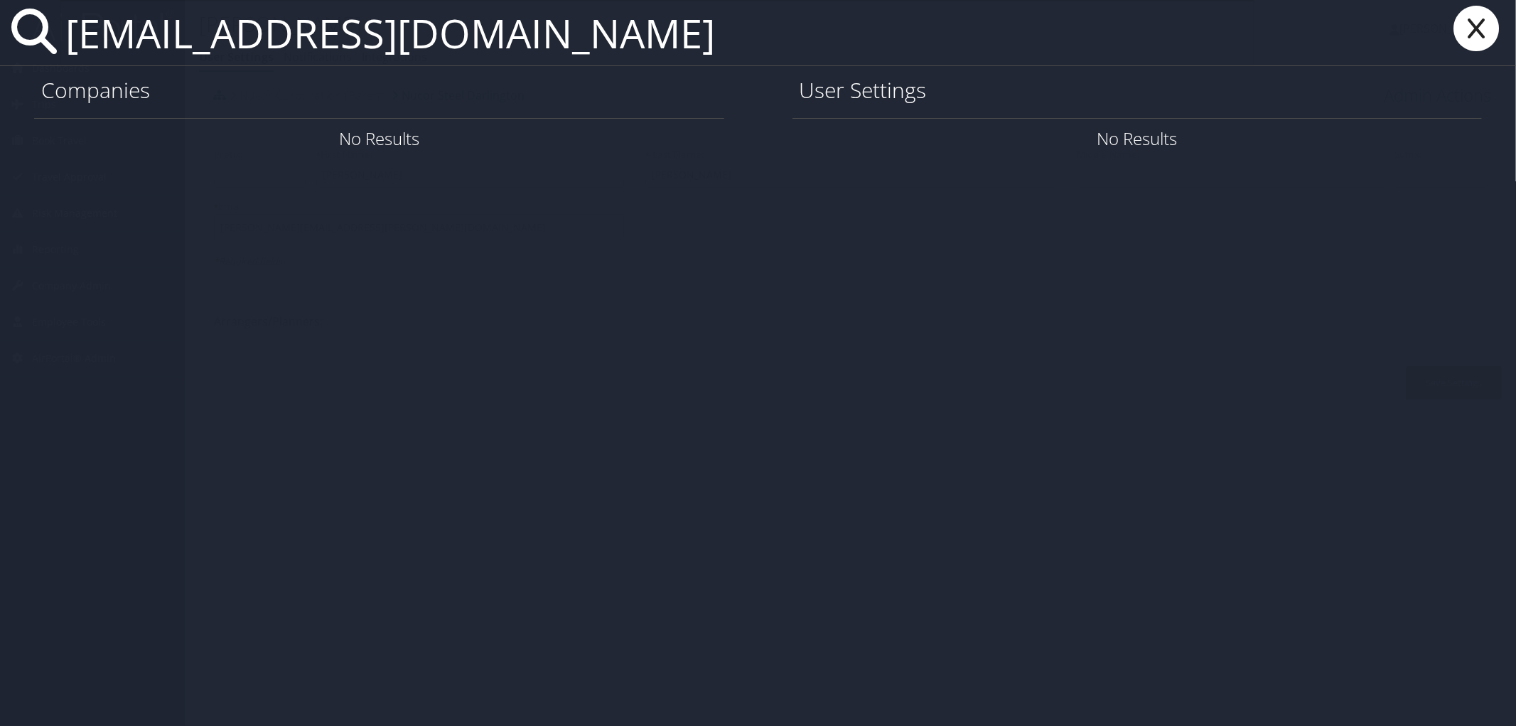
type input "slawhon@nbssc.com"
click at [1488, 38] on icon at bounding box center [1476, 28] width 57 height 45
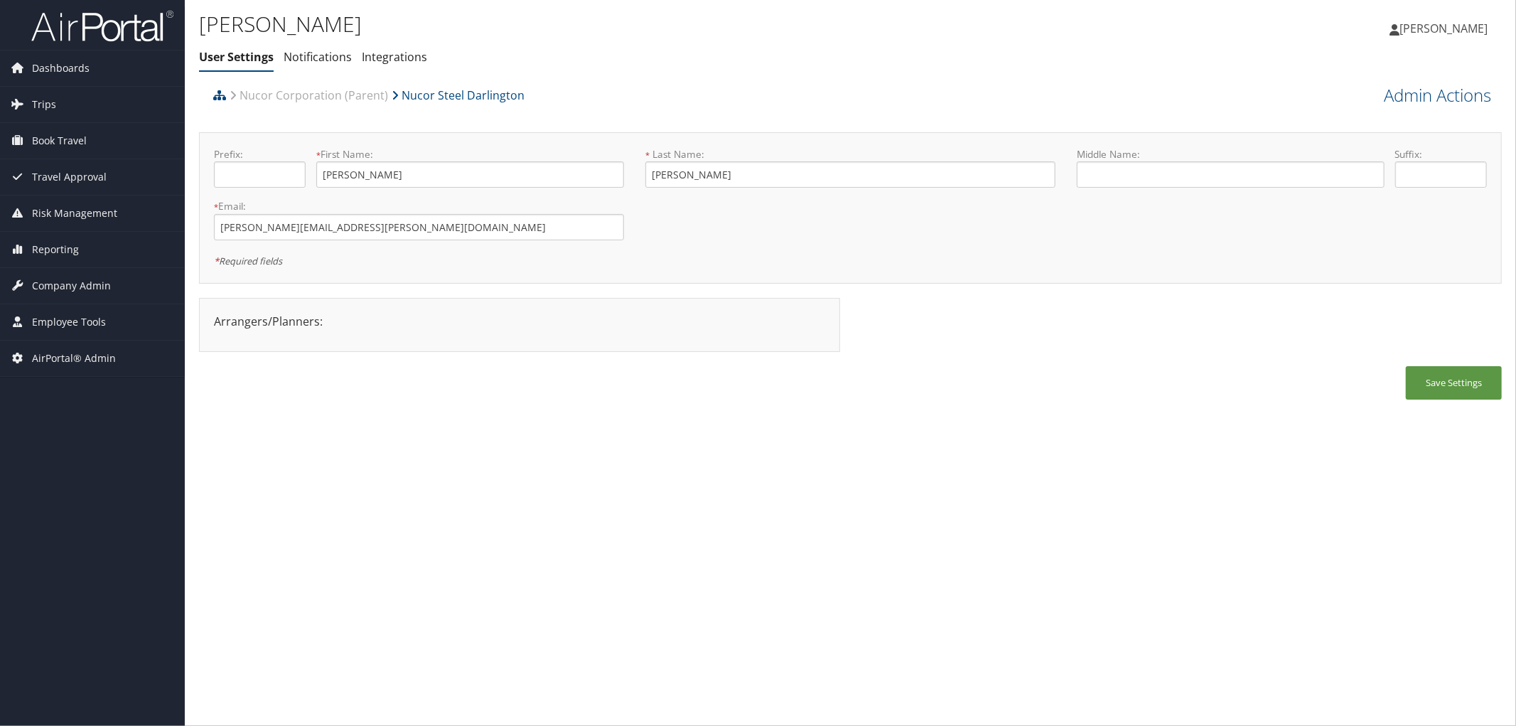
click at [475, 45] on ul "User Settings Notifications Integrations" at bounding box center [633, 58] width 869 height 26
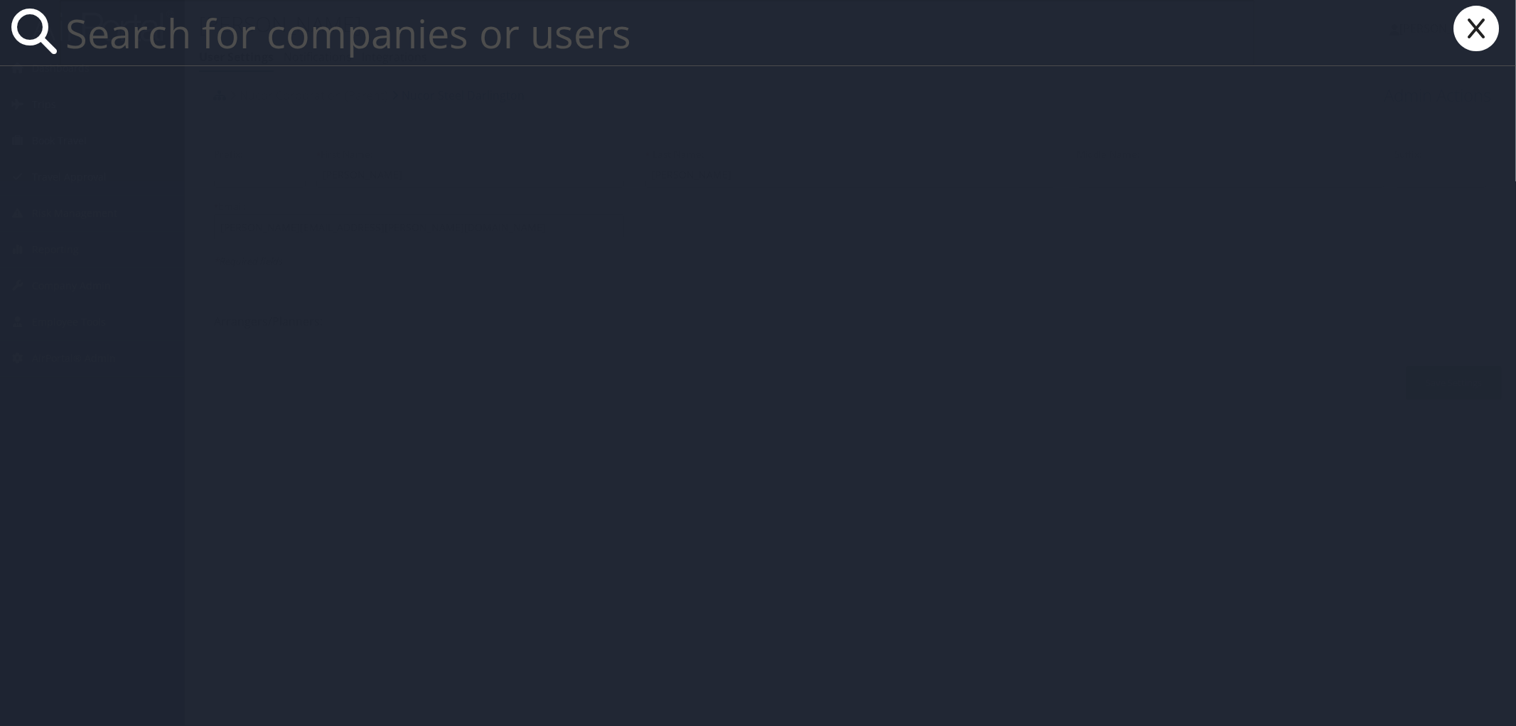
paste input "seth.lawhon@nucor.com"
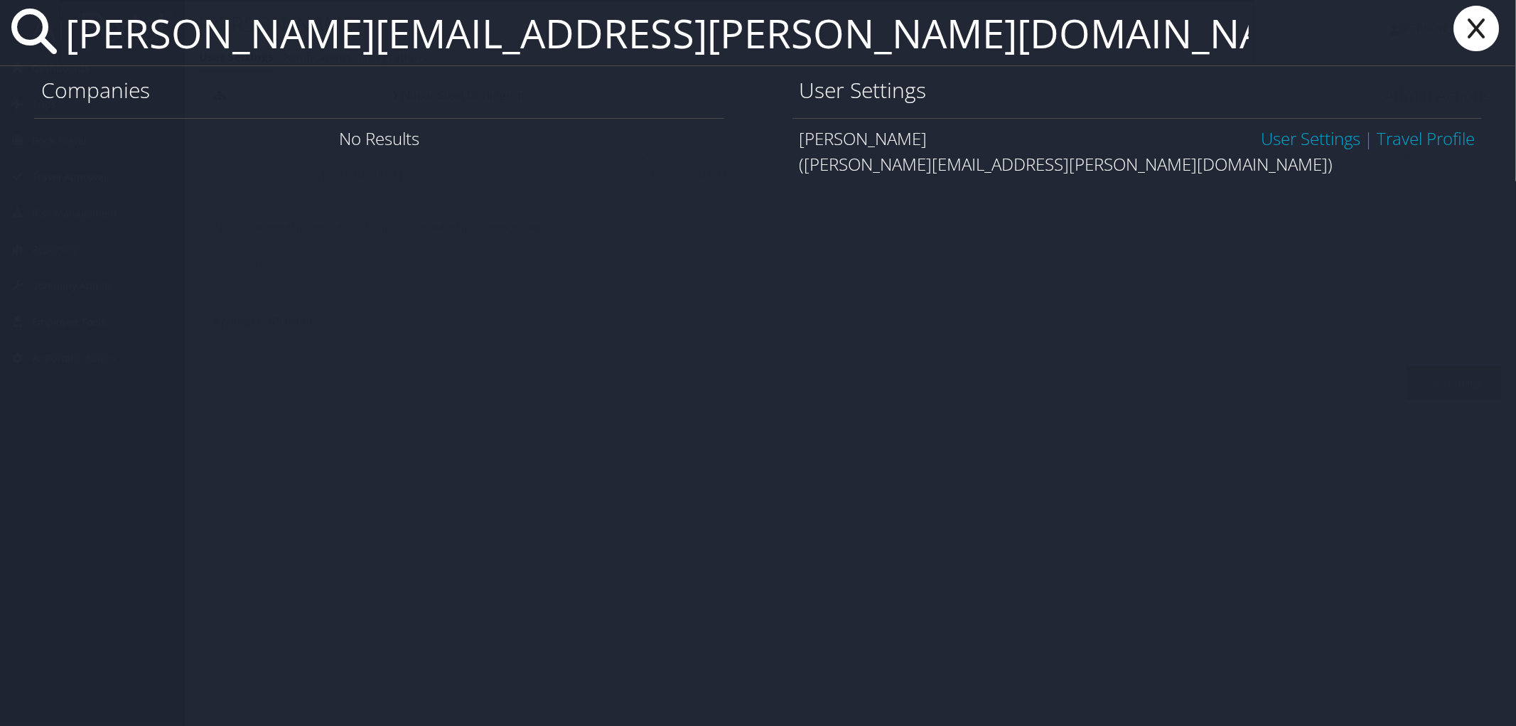
type input "[PERSON_NAME][EMAIL_ADDRESS][PERSON_NAME][DOMAIN_NAME]"
click at [1292, 134] on link "User Settings" at bounding box center [1311, 138] width 100 height 23
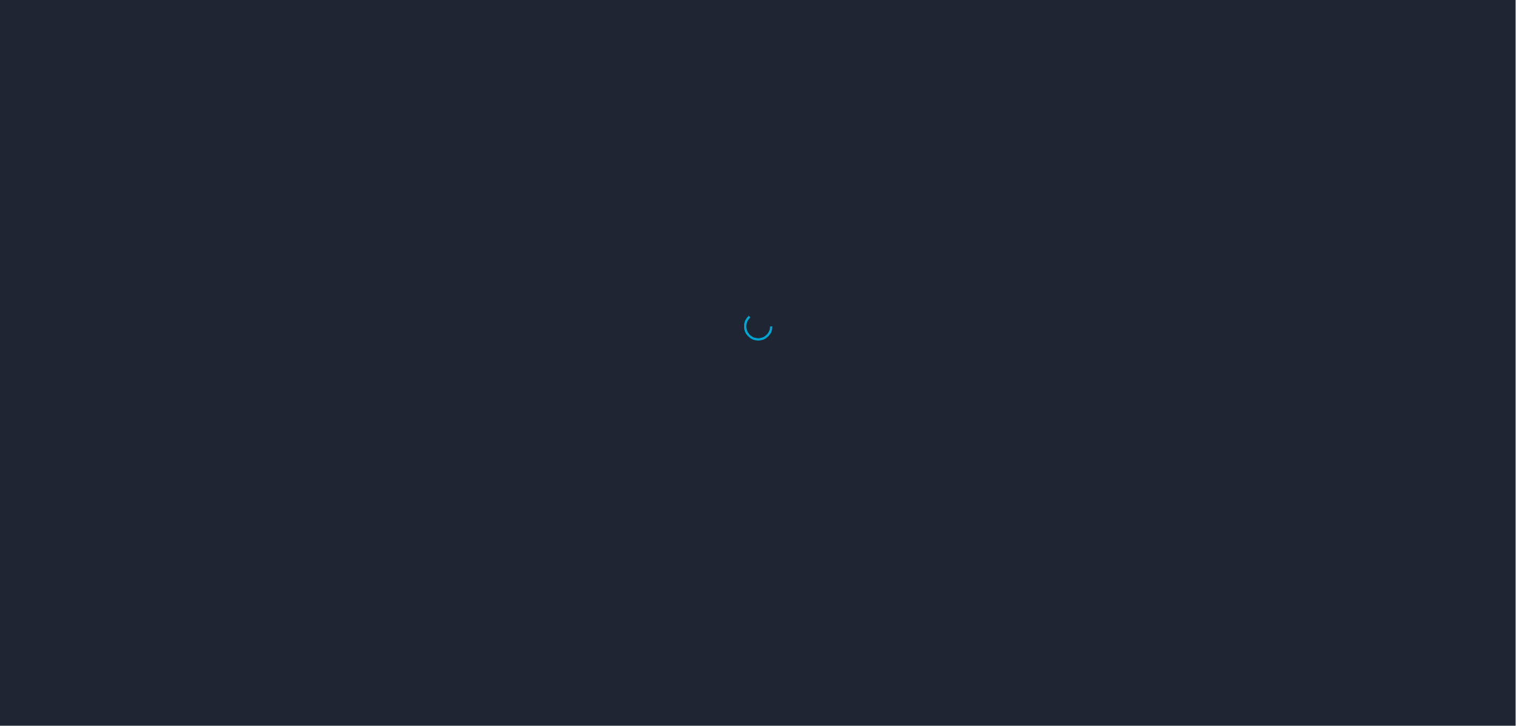
select select "US"
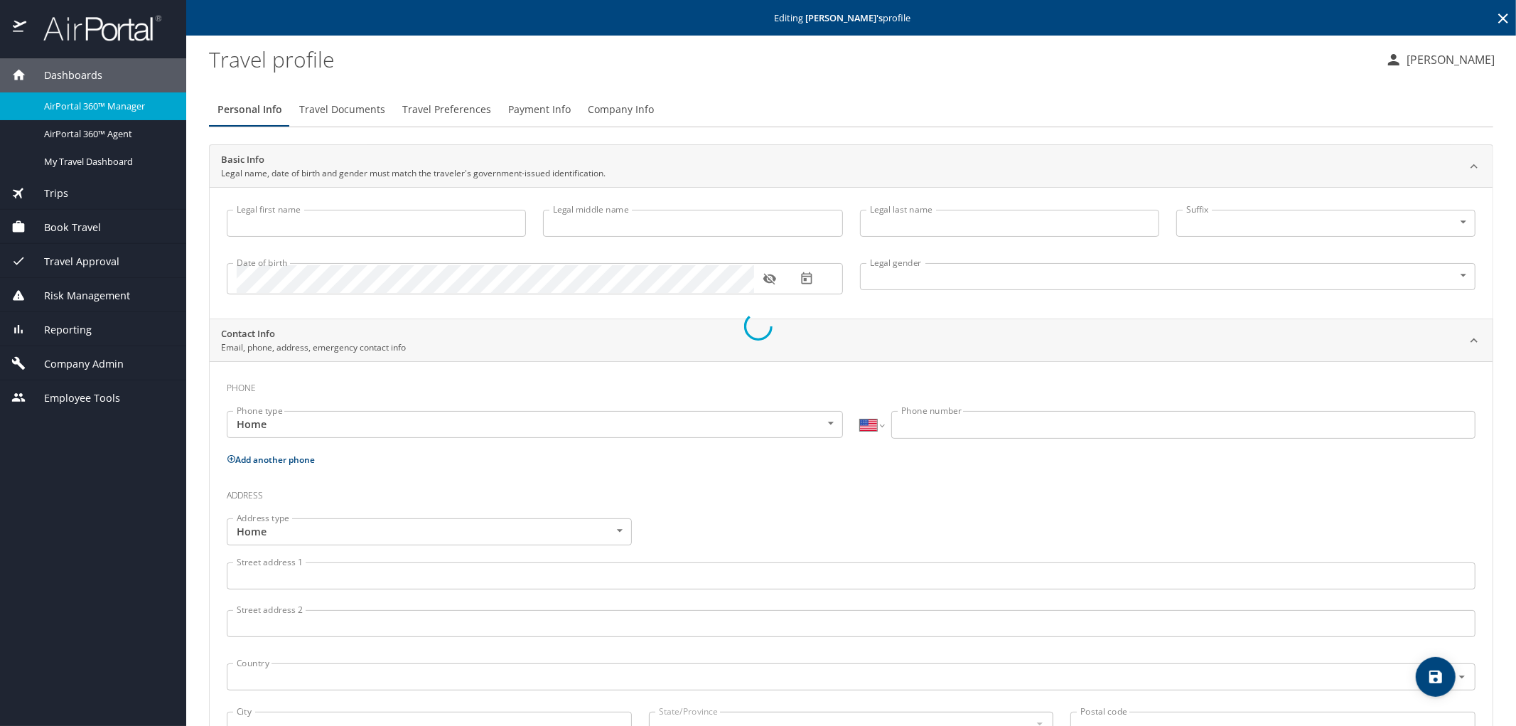
type input "[PERSON_NAME]"
type input "Undisclosed"
select select "US"
click at [479, 112] on span "Travel Preferences" at bounding box center [446, 110] width 89 height 18
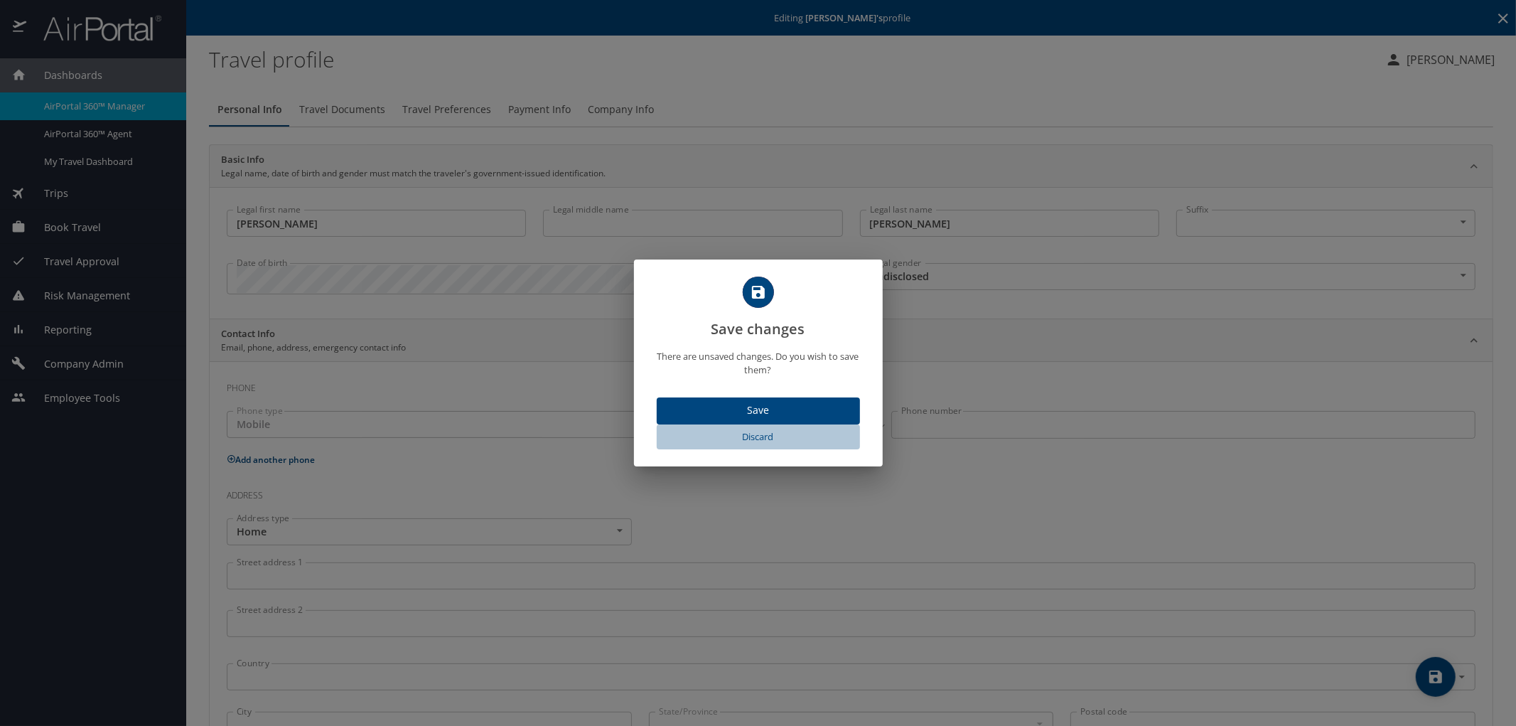
click at [732, 434] on span "Discard" at bounding box center [759, 437] width 192 height 16
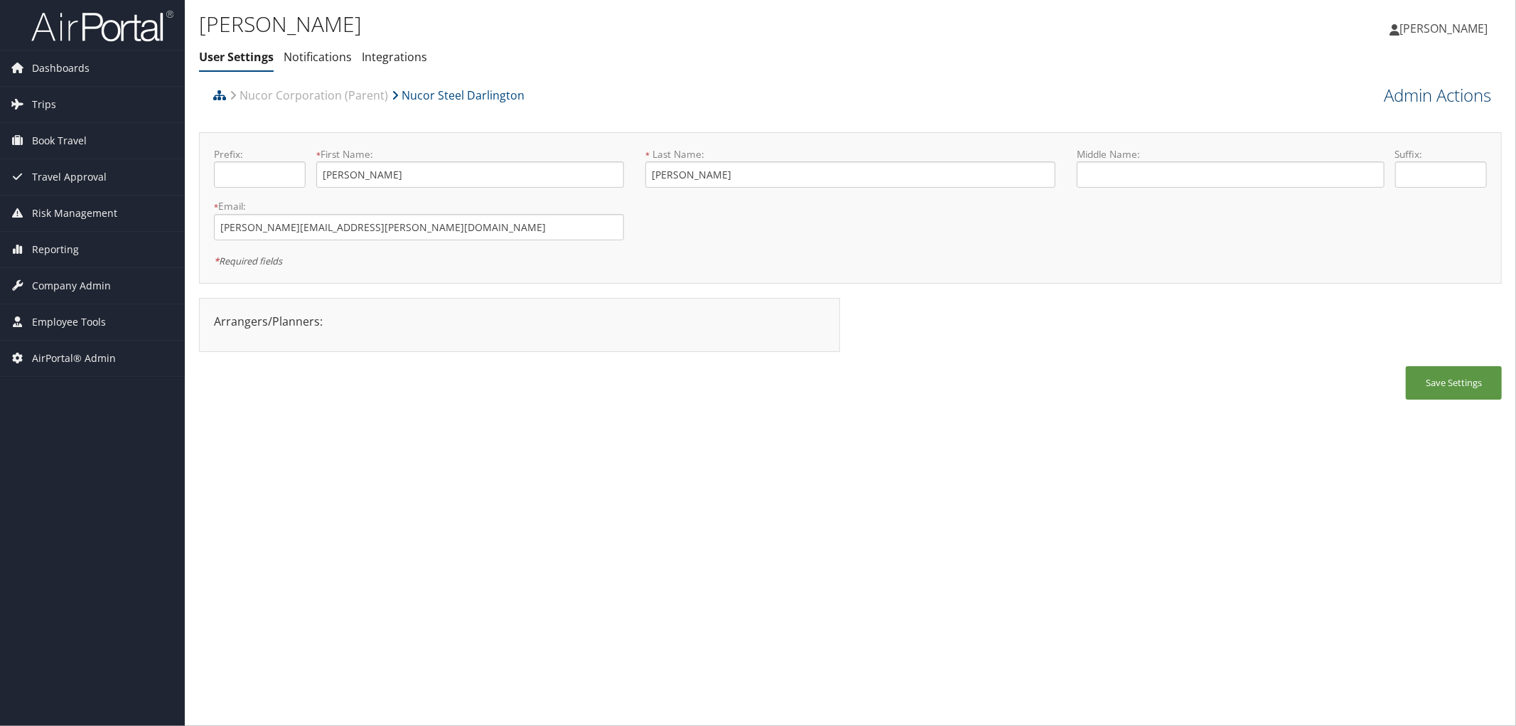
click at [1443, 92] on link "Admin Actions" at bounding box center [1437, 95] width 107 height 24
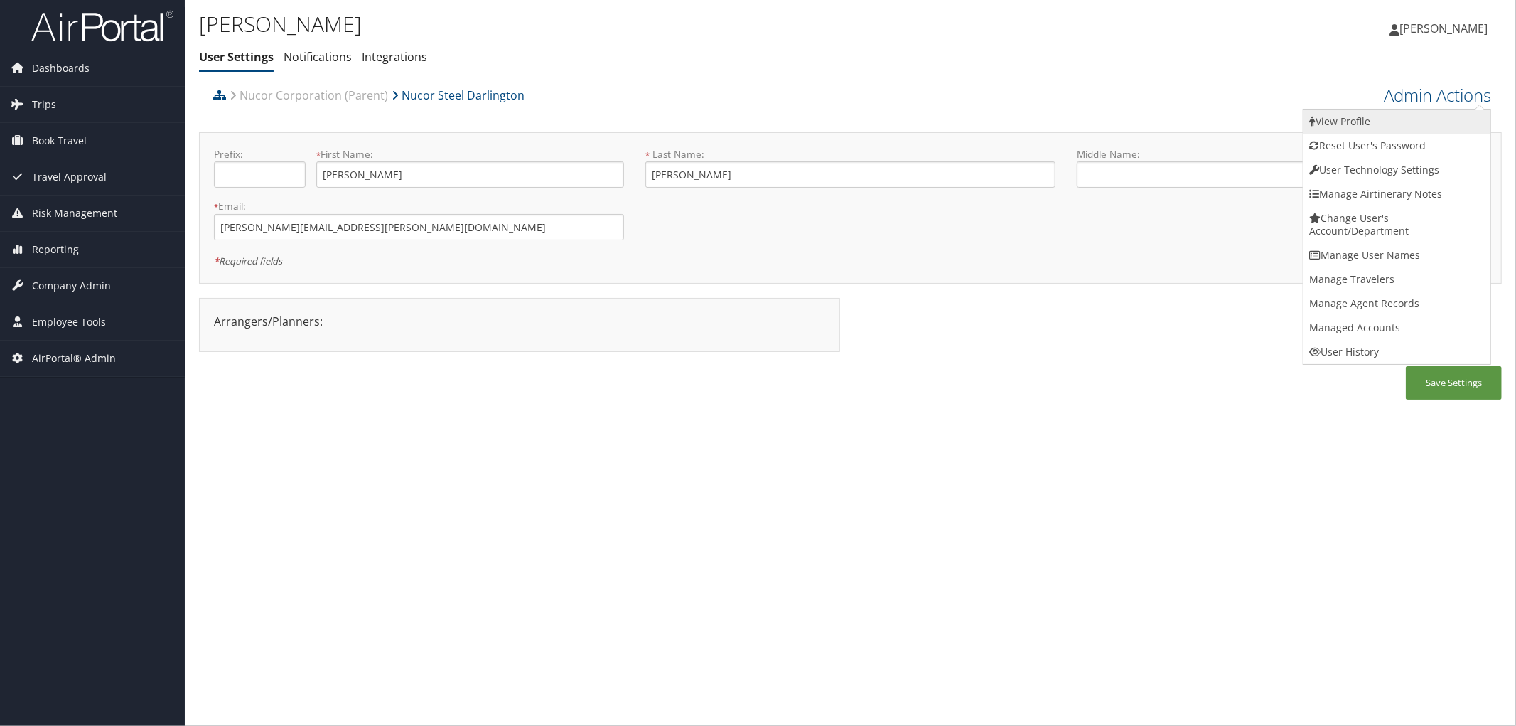
click at [1354, 116] on link "View Profile" at bounding box center [1397, 121] width 187 height 24
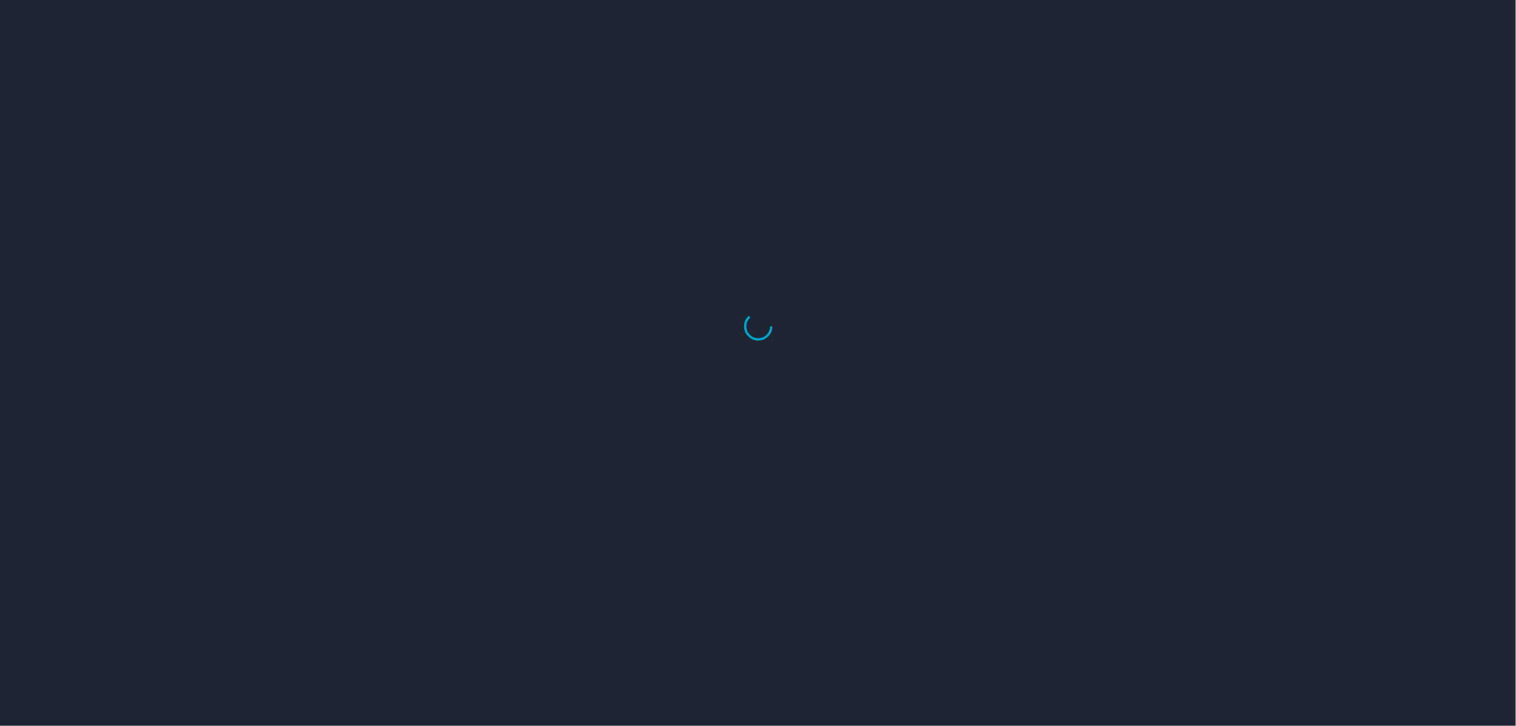
select select "US"
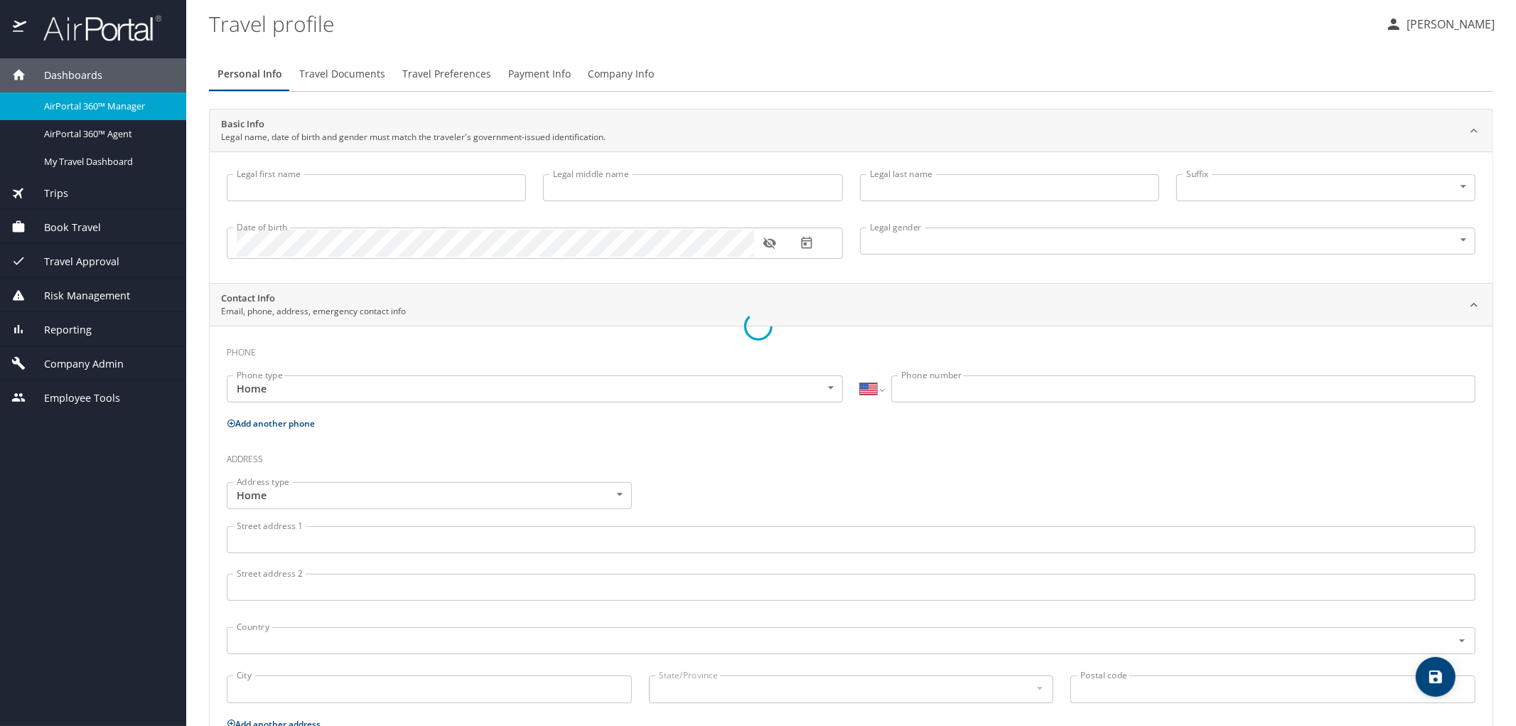
type input "[PERSON_NAME]"
type input "Undisclosed"
select select "US"
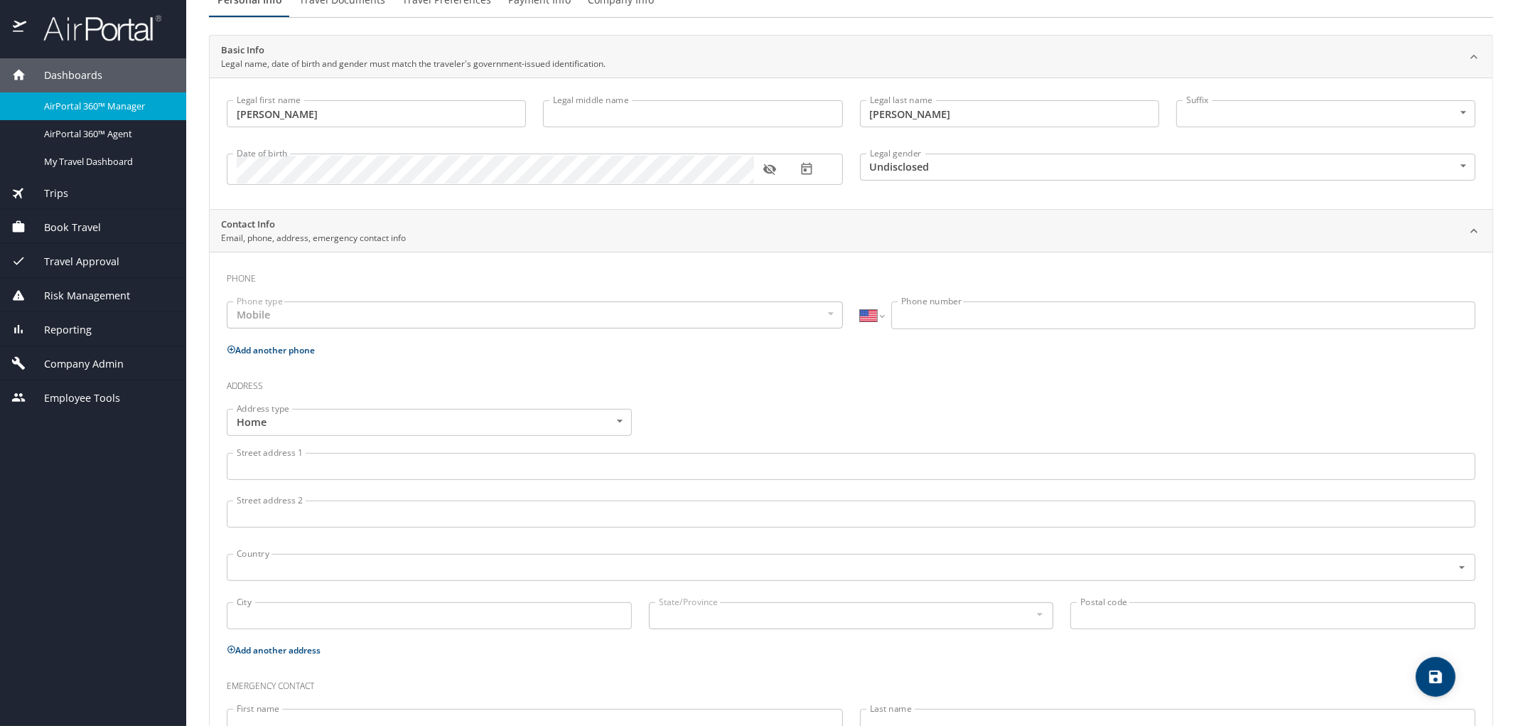
scroll to position [213, 0]
